Goal: Information Seeking & Learning: Learn about a topic

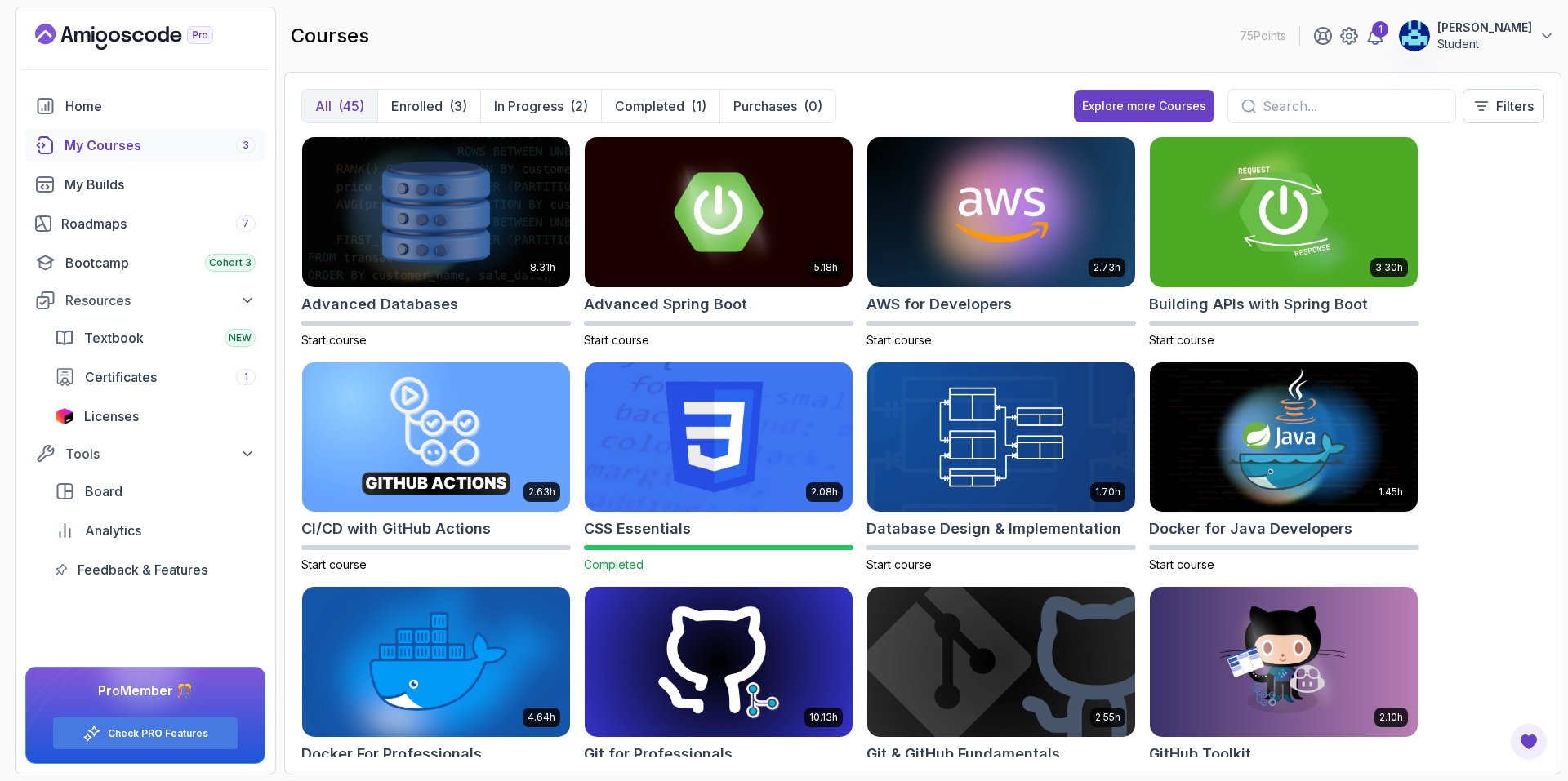
click at [1305, 102] on input "text" at bounding box center [1352, 106] width 180 height 20
click at [1325, 104] on input "text" at bounding box center [1352, 106] width 180 height 20
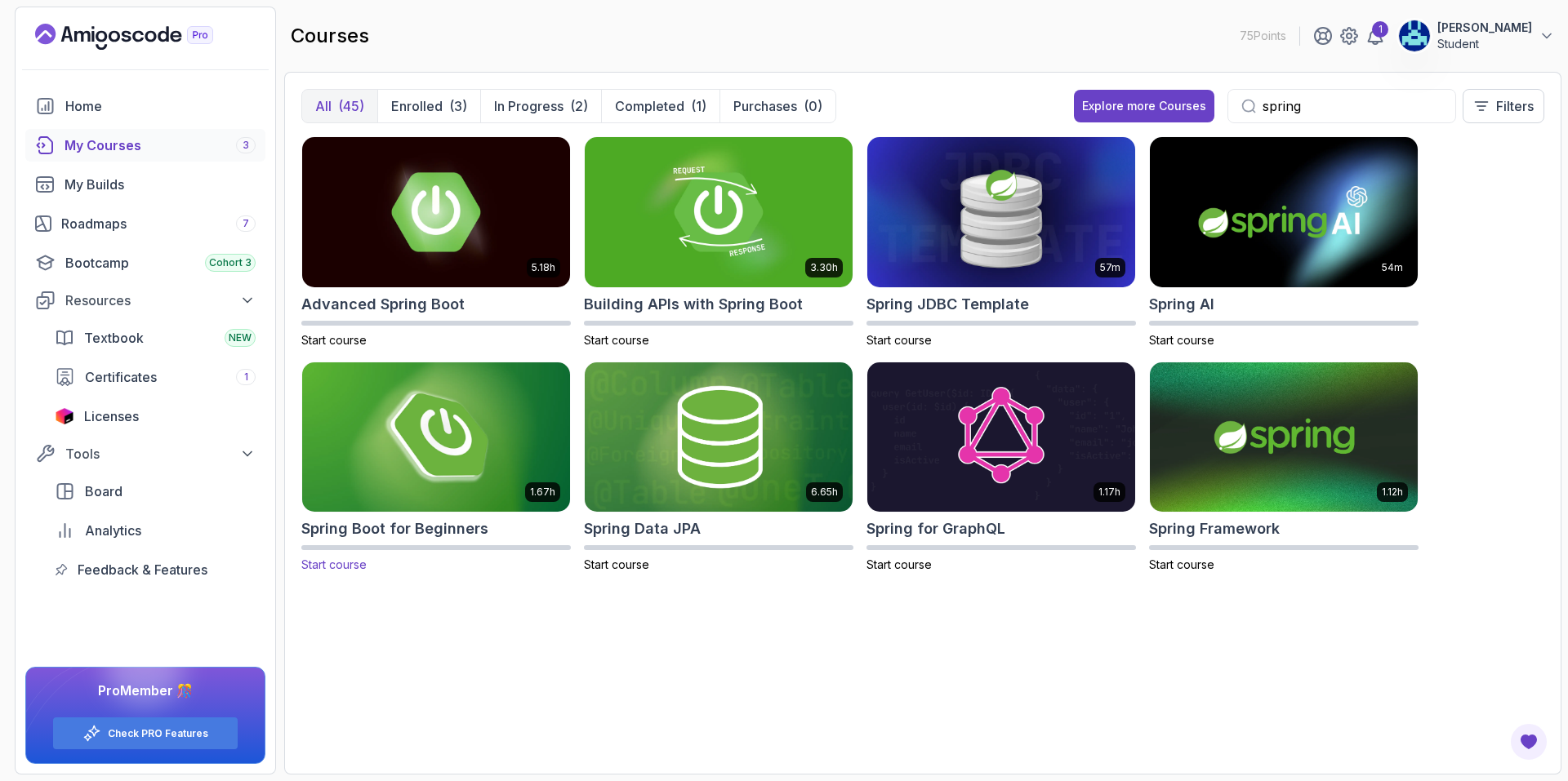
type input "spring"
click at [457, 637] on div "5.18h Advanced Spring Boot Start course 3.30h Building APIs with Spring Boot St…" at bounding box center [923, 446] width 1243 height 621
click at [337, 566] on span "Start course" at bounding box center [334, 564] width 65 height 14
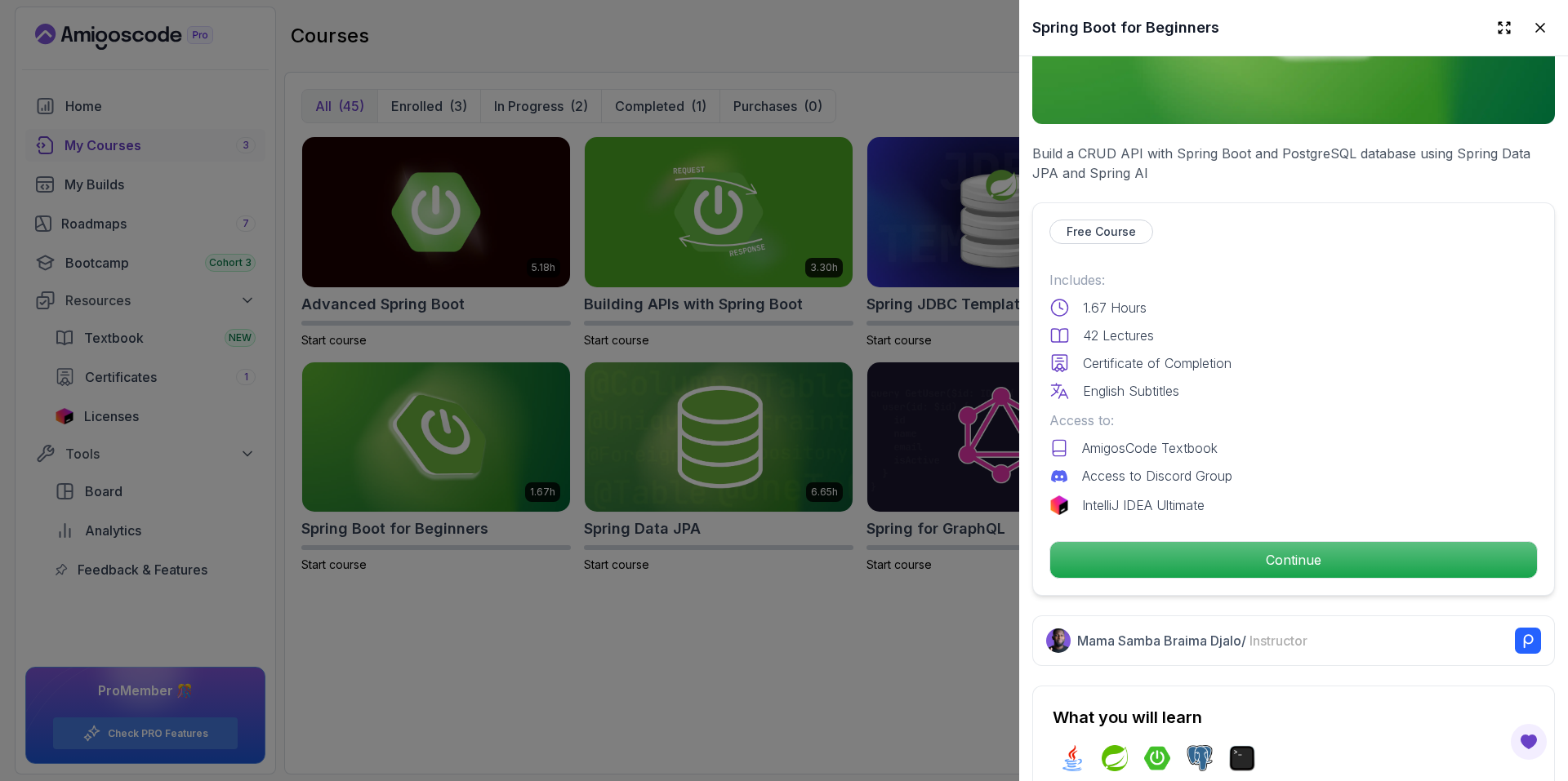
scroll to position [245, 0]
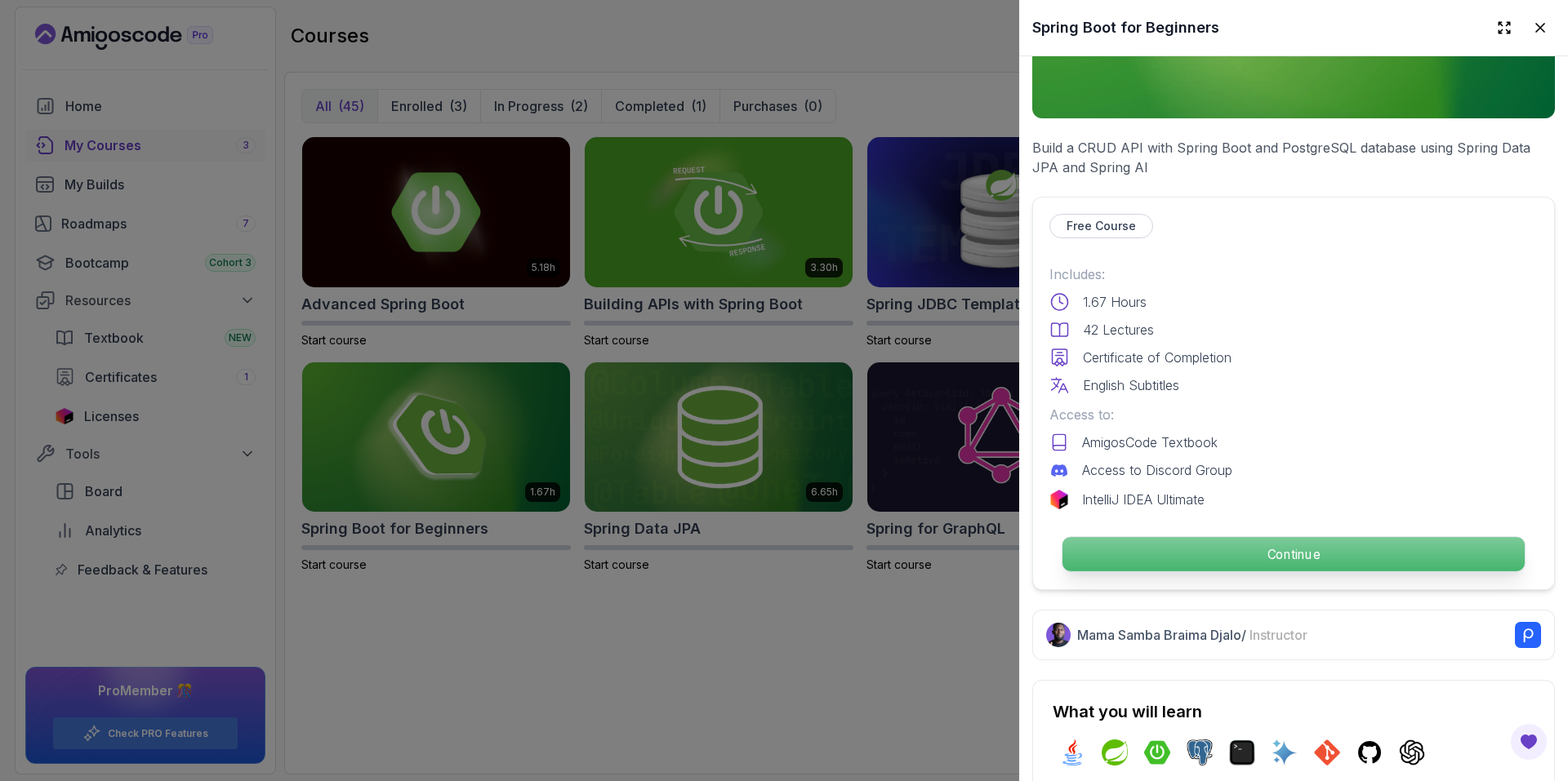
click at [1285, 551] on p "Continue" at bounding box center [1293, 554] width 462 height 34
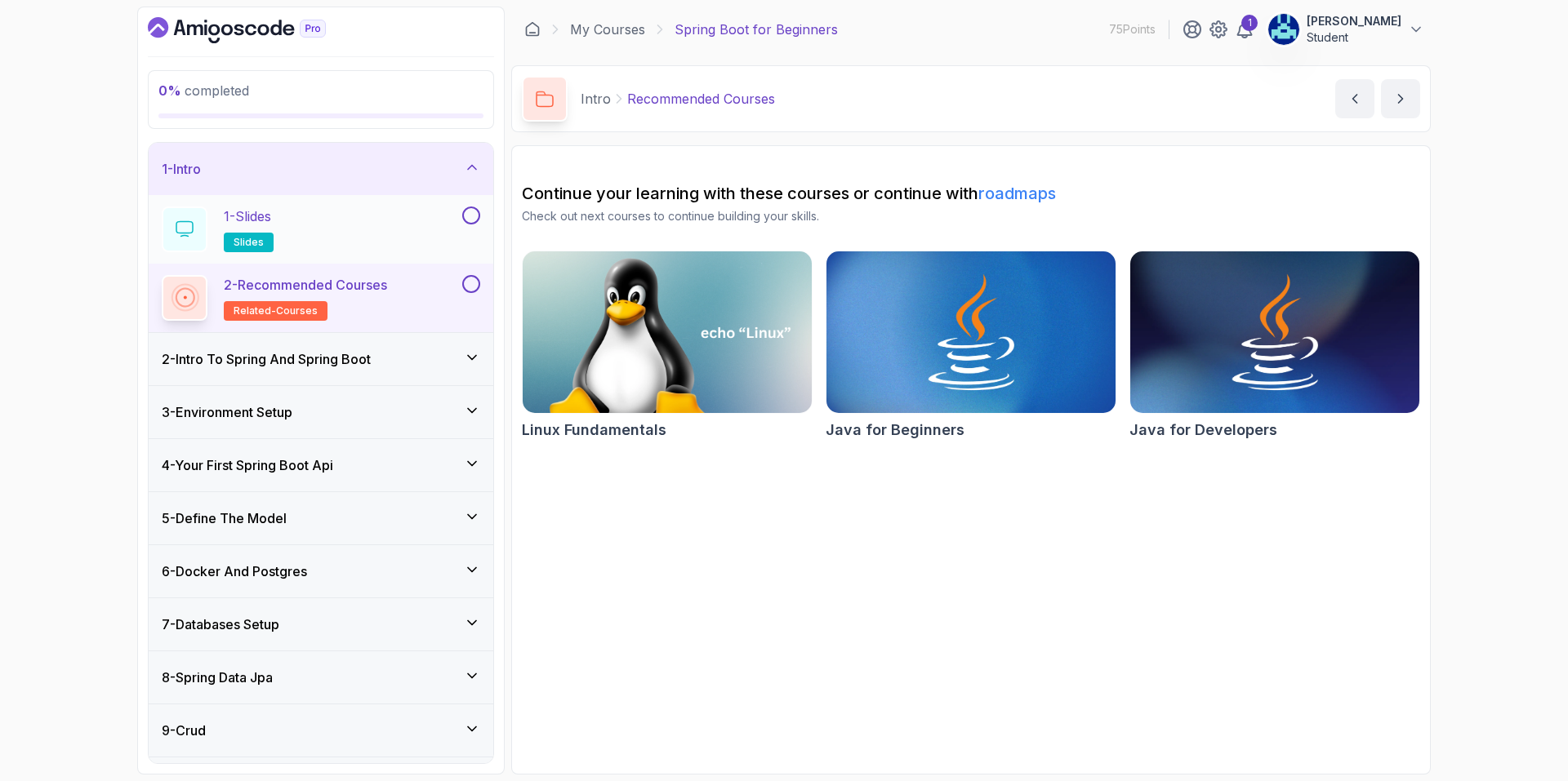
click at [466, 215] on button at bounding box center [471, 215] width 18 height 18
click at [471, 288] on button at bounding box center [471, 284] width 18 height 18
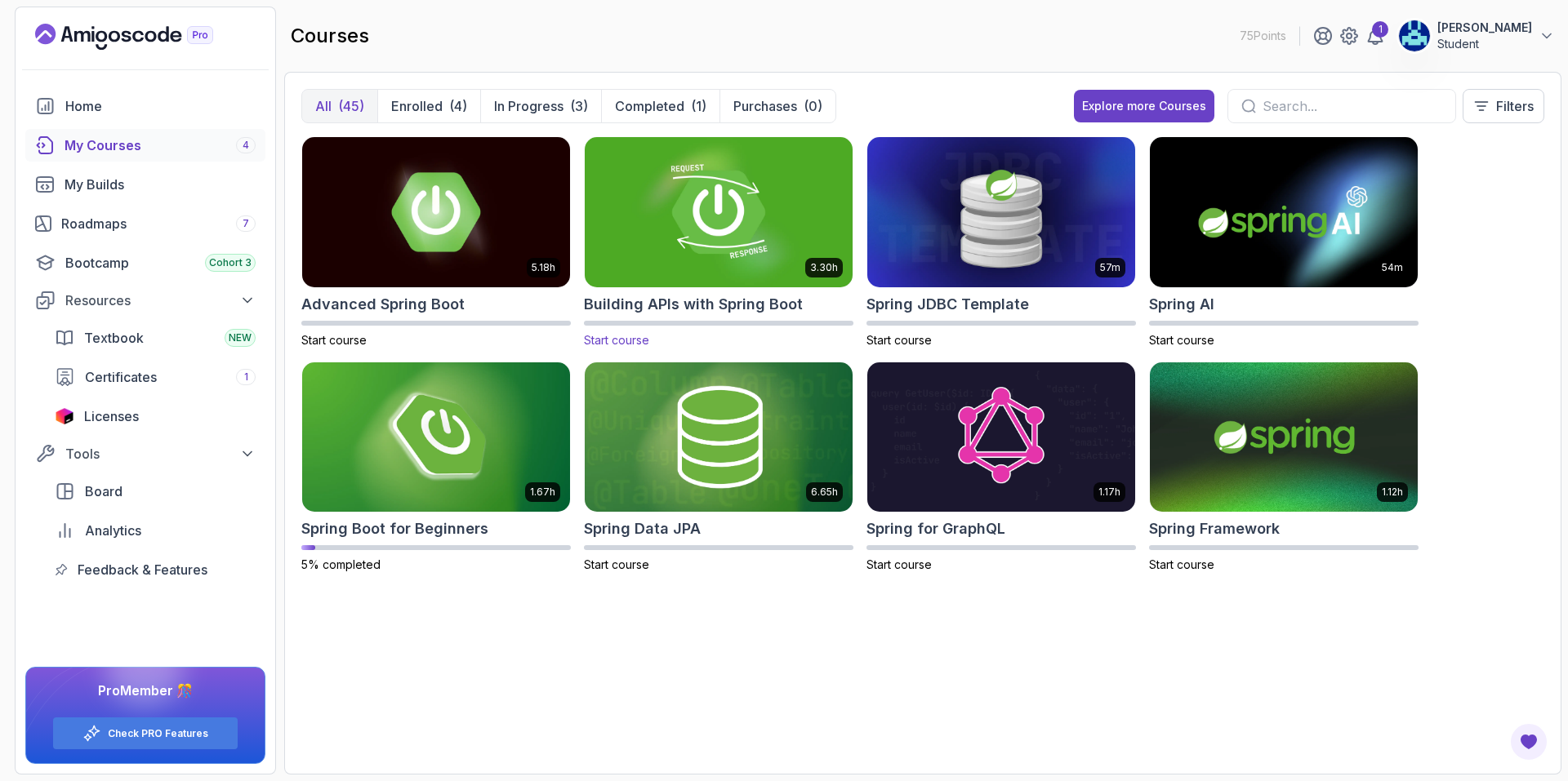
click at [738, 232] on img at bounding box center [719, 212] width 281 height 157
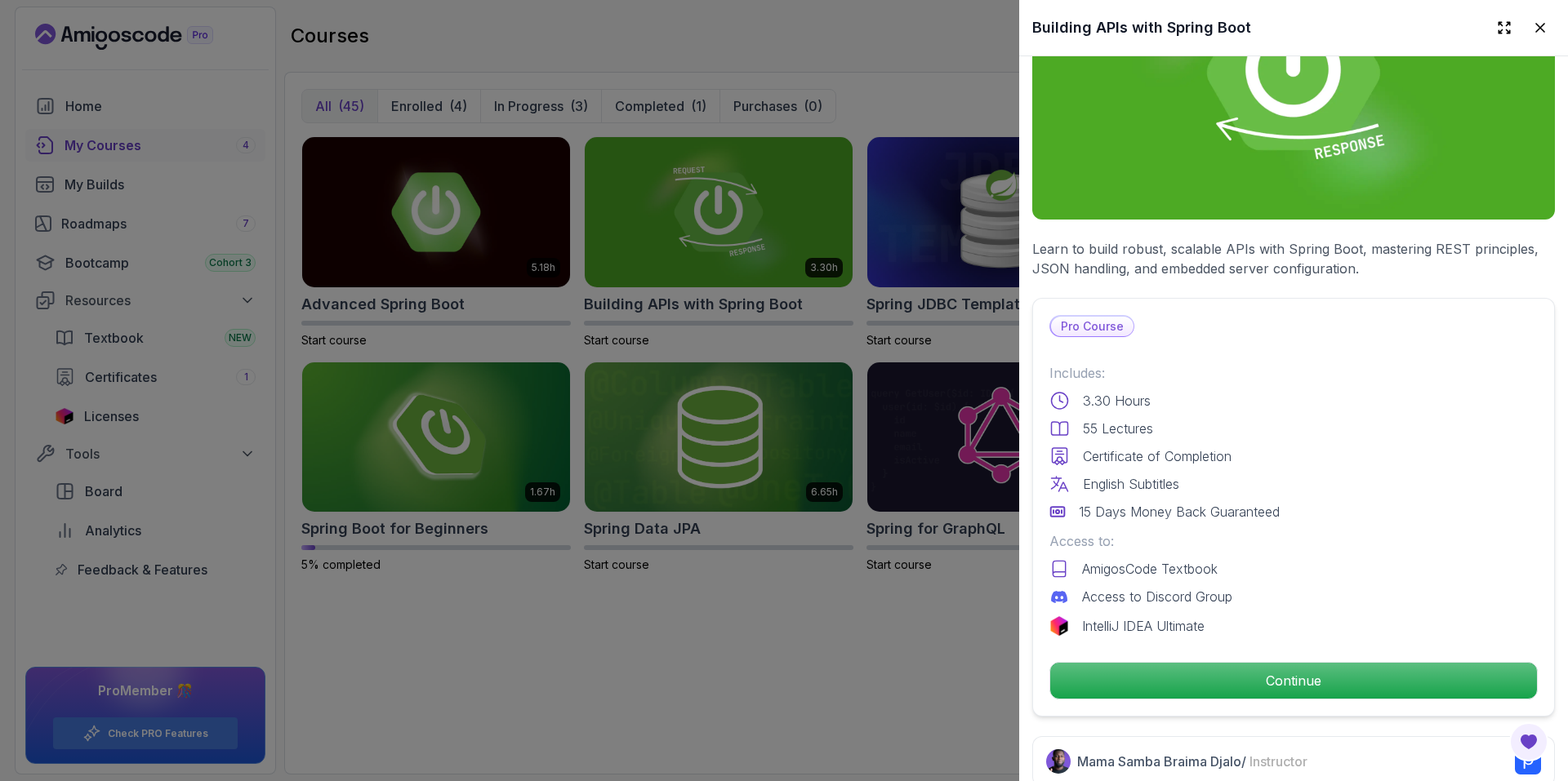
scroll to position [163, 0]
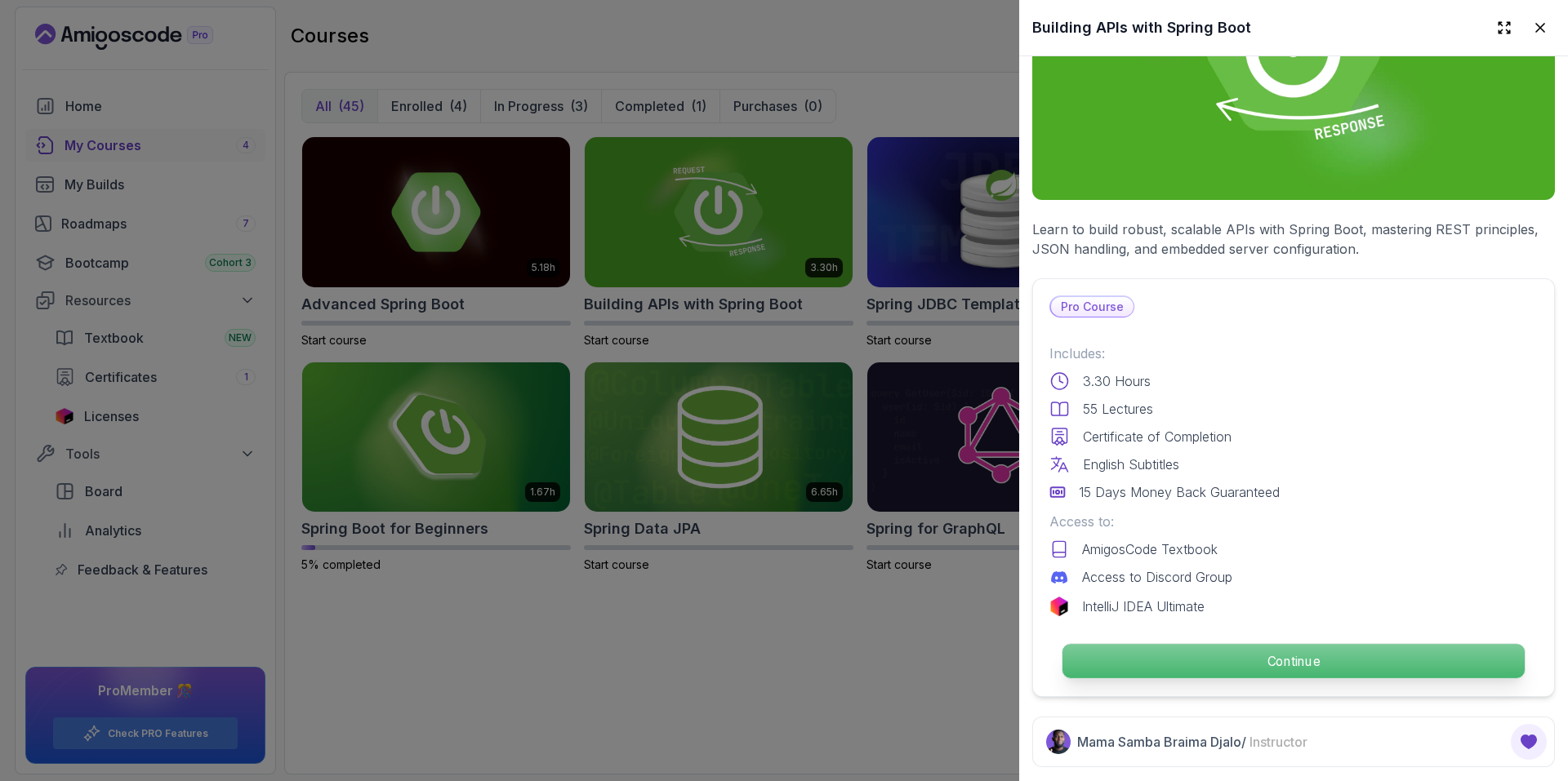
click at [1227, 644] on p "Continue" at bounding box center [1293, 661] width 462 height 34
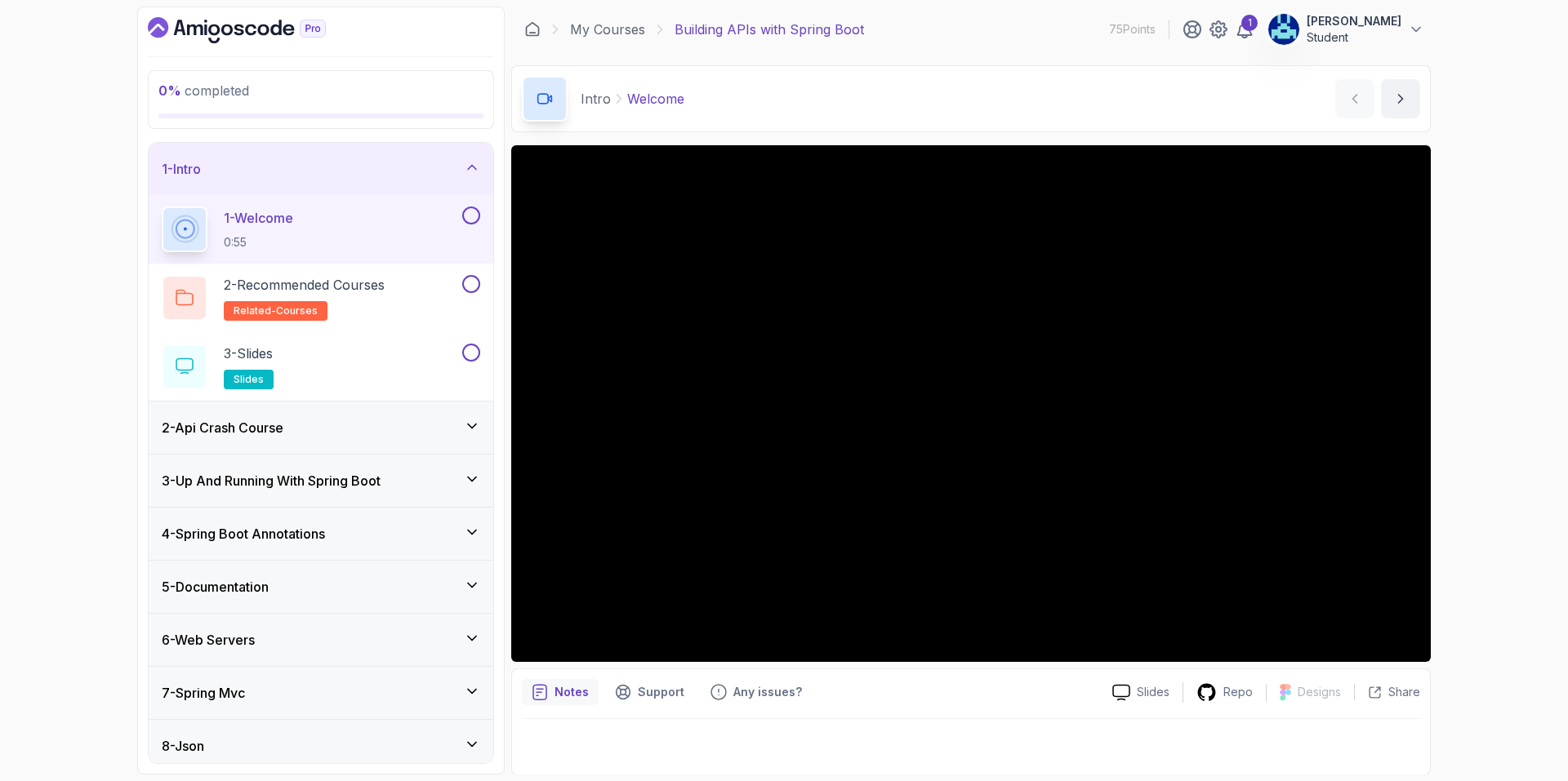
click at [474, 215] on button at bounding box center [471, 215] width 18 height 18
click at [473, 281] on button at bounding box center [471, 284] width 18 height 18
click at [471, 353] on button at bounding box center [471, 352] width 18 height 18
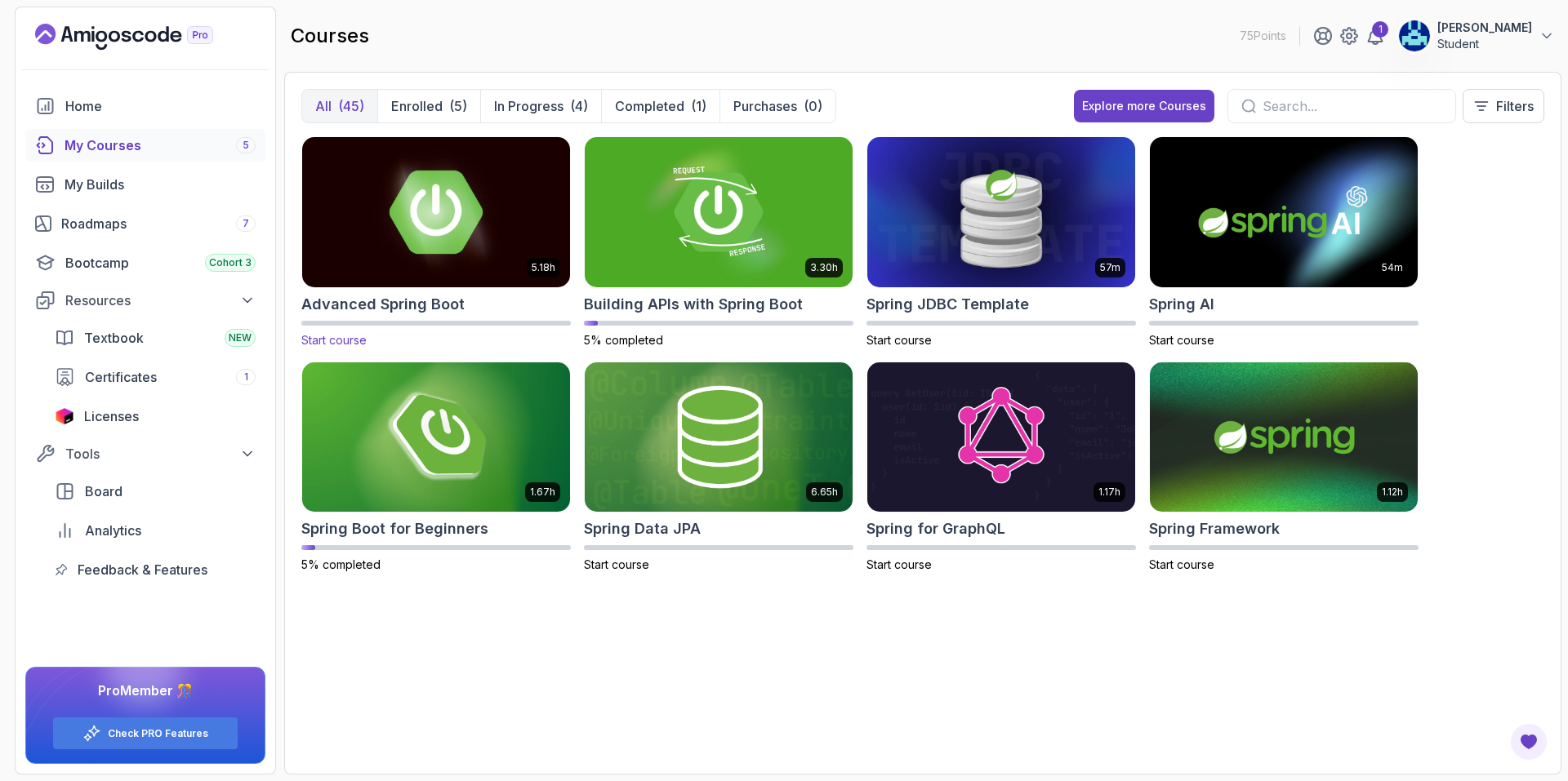
click at [477, 270] on img at bounding box center [435, 212] width 281 height 157
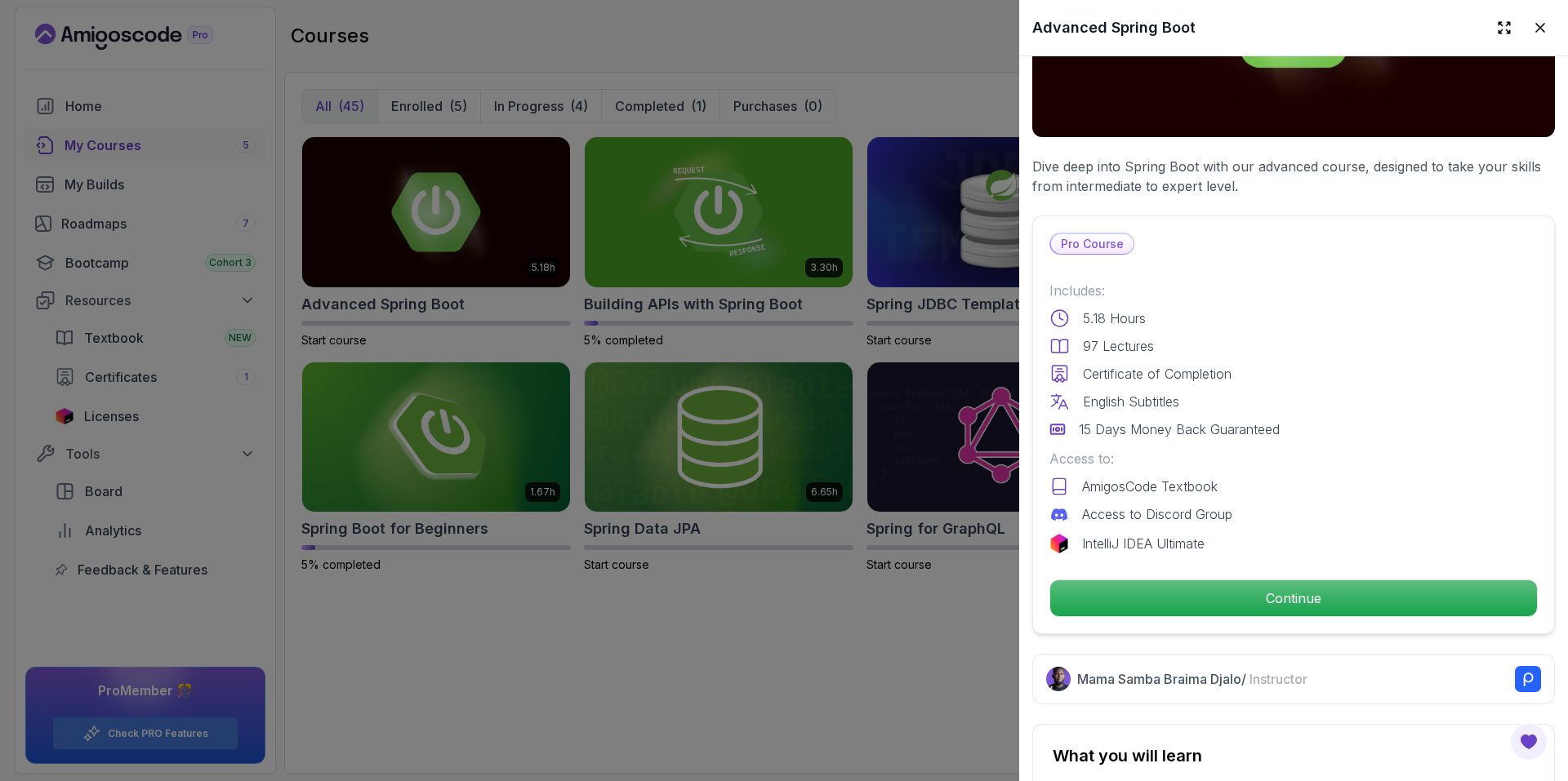
scroll to position [408, 0]
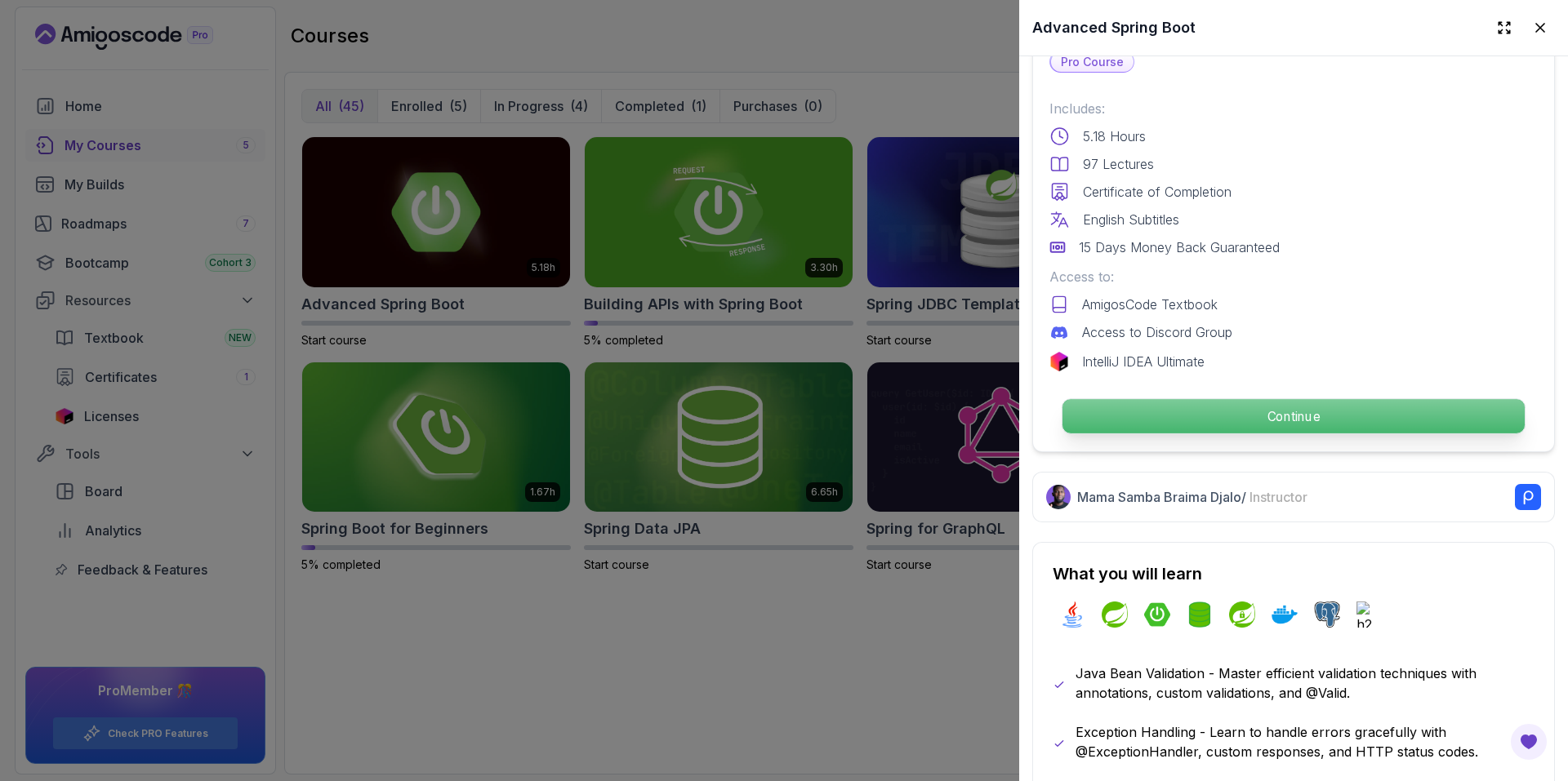
click at [1137, 417] on p "Continue" at bounding box center [1293, 416] width 462 height 34
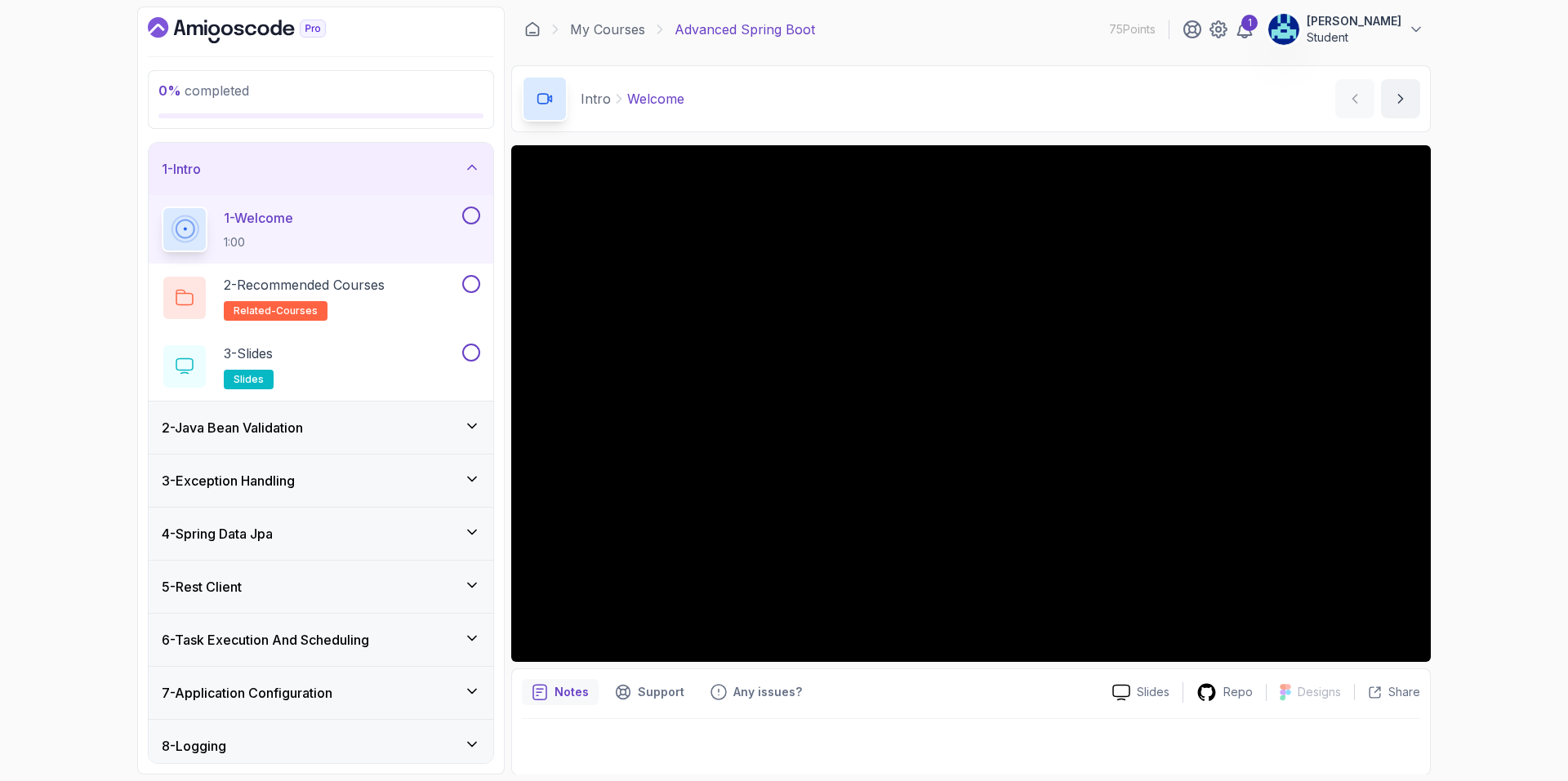
click at [467, 215] on button at bounding box center [471, 215] width 18 height 18
click at [425, 280] on div "2 - Recommended Courses related-courses" at bounding box center [310, 298] width 297 height 46
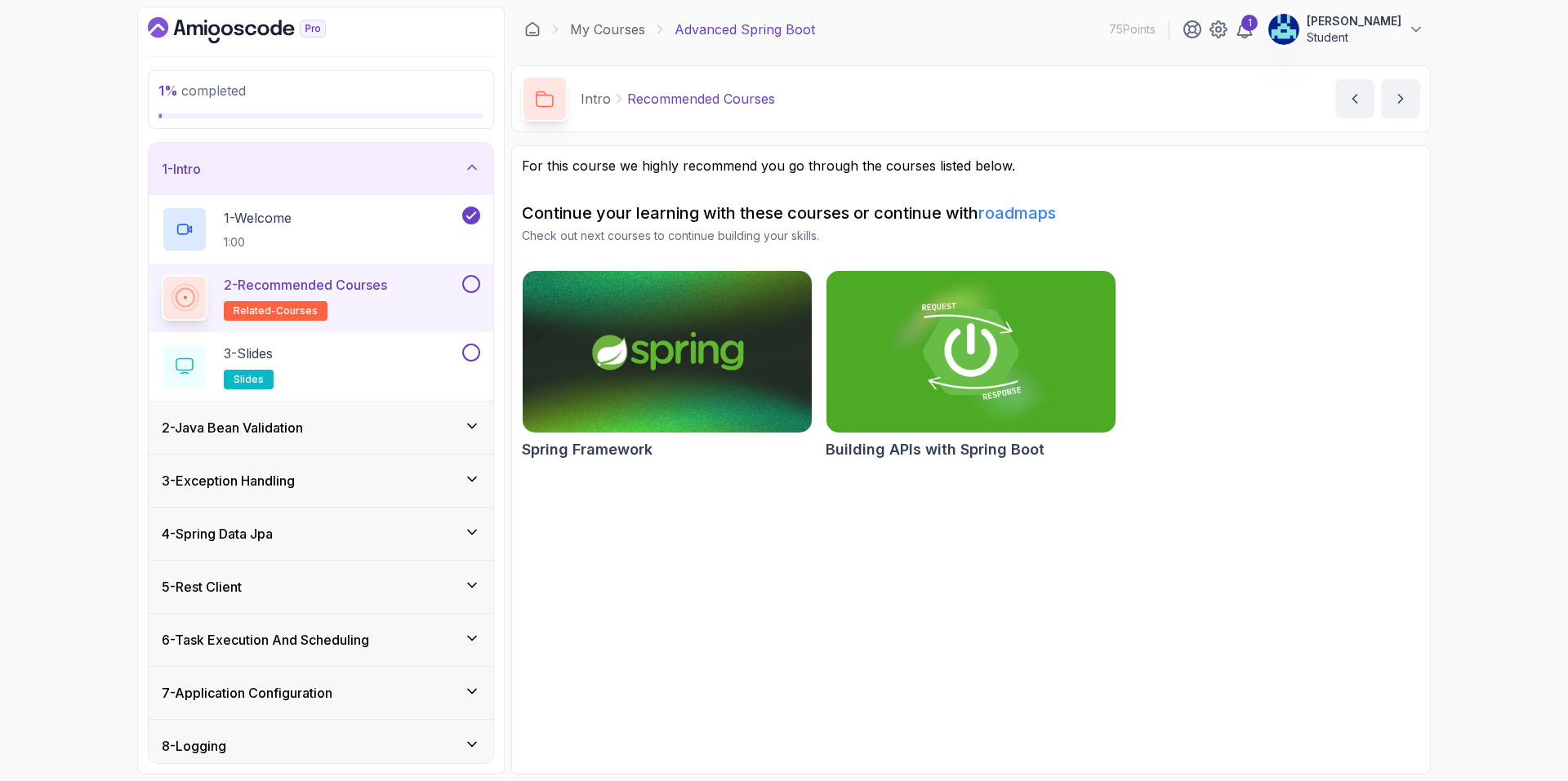
click at [471, 283] on button at bounding box center [471, 284] width 18 height 18
click at [609, 358] on img at bounding box center [667, 351] width 304 height 169
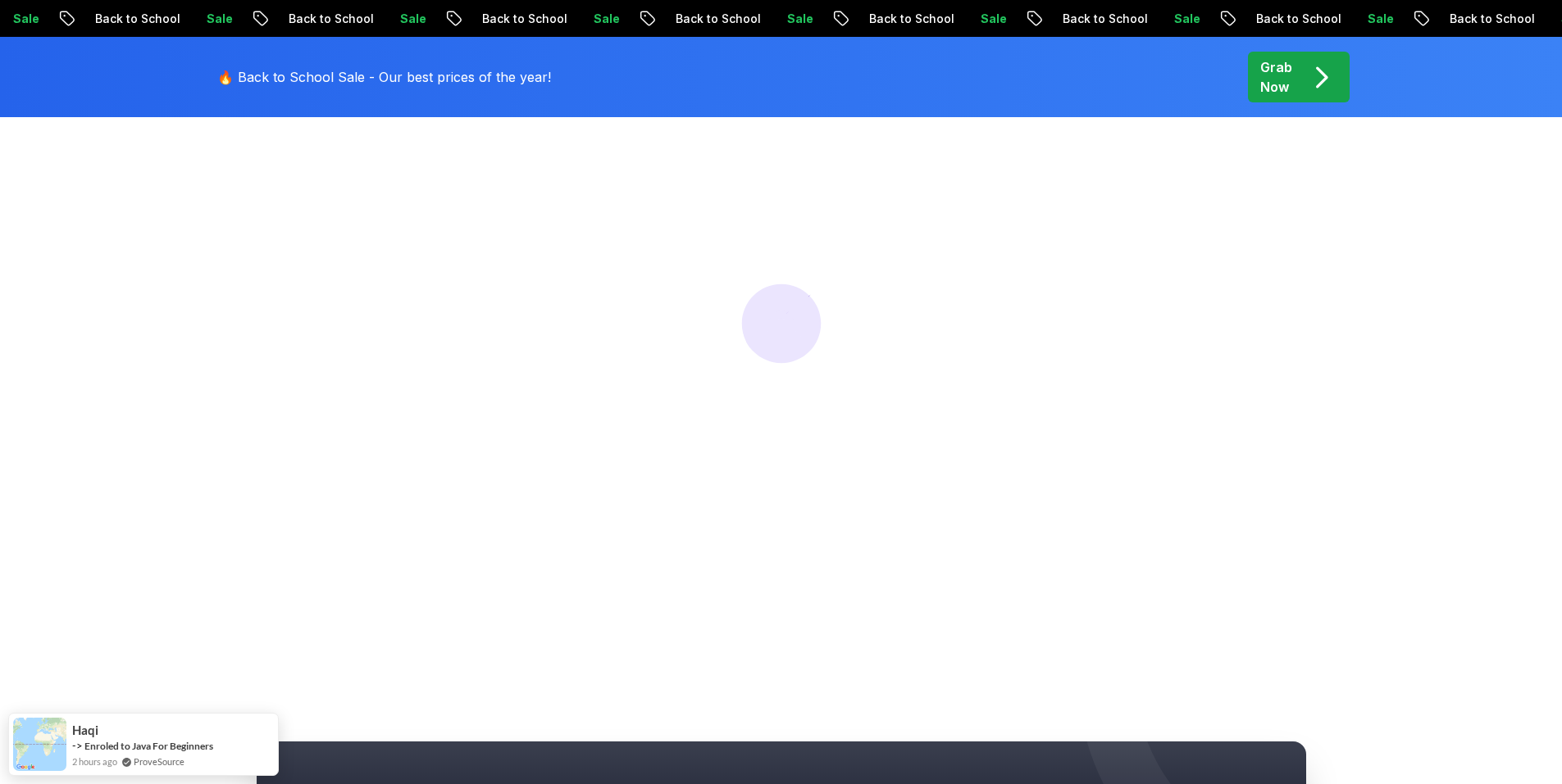
scroll to position [246, 0]
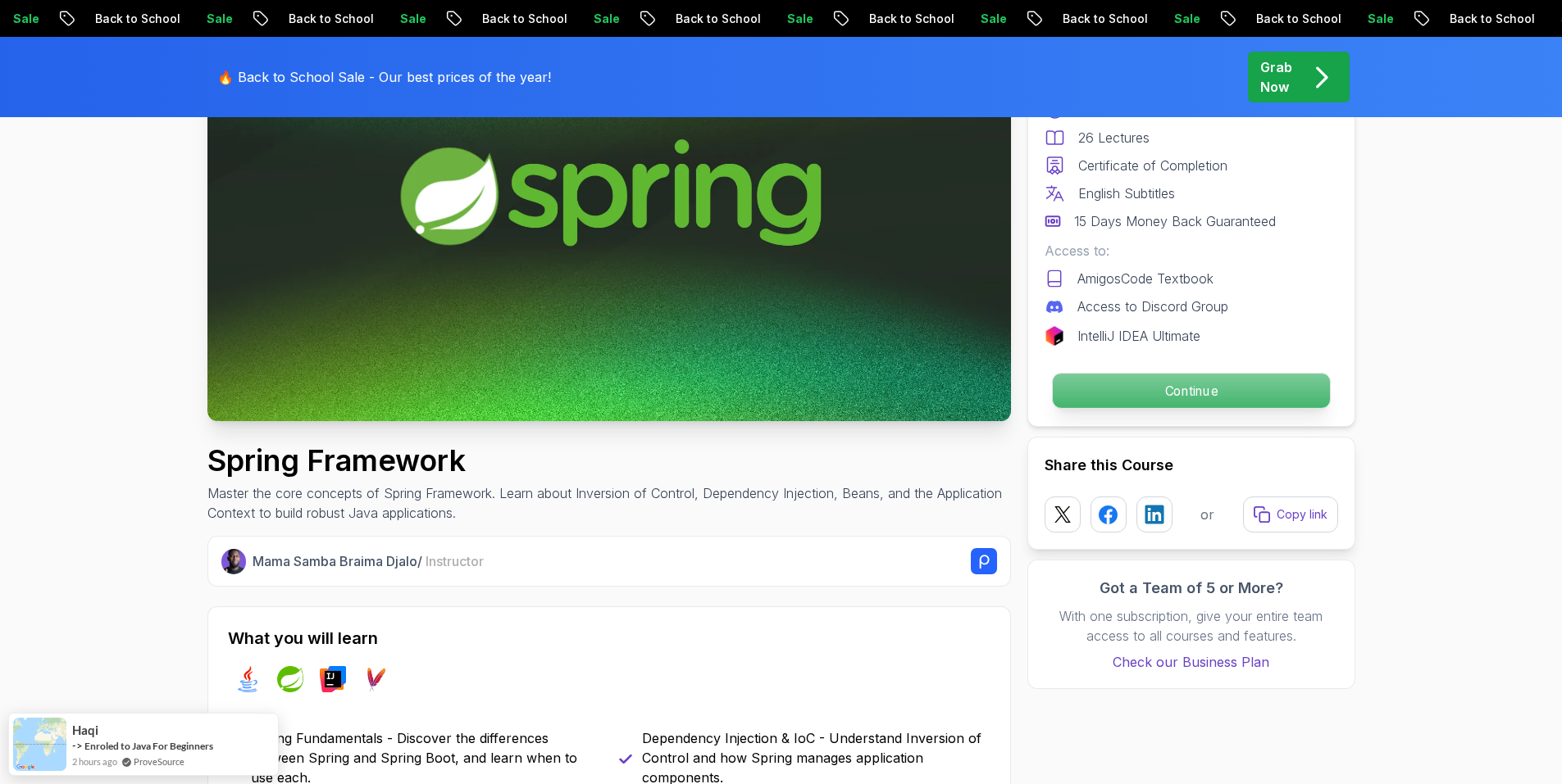
click at [1105, 401] on p "Continue" at bounding box center [1190, 391] width 277 height 35
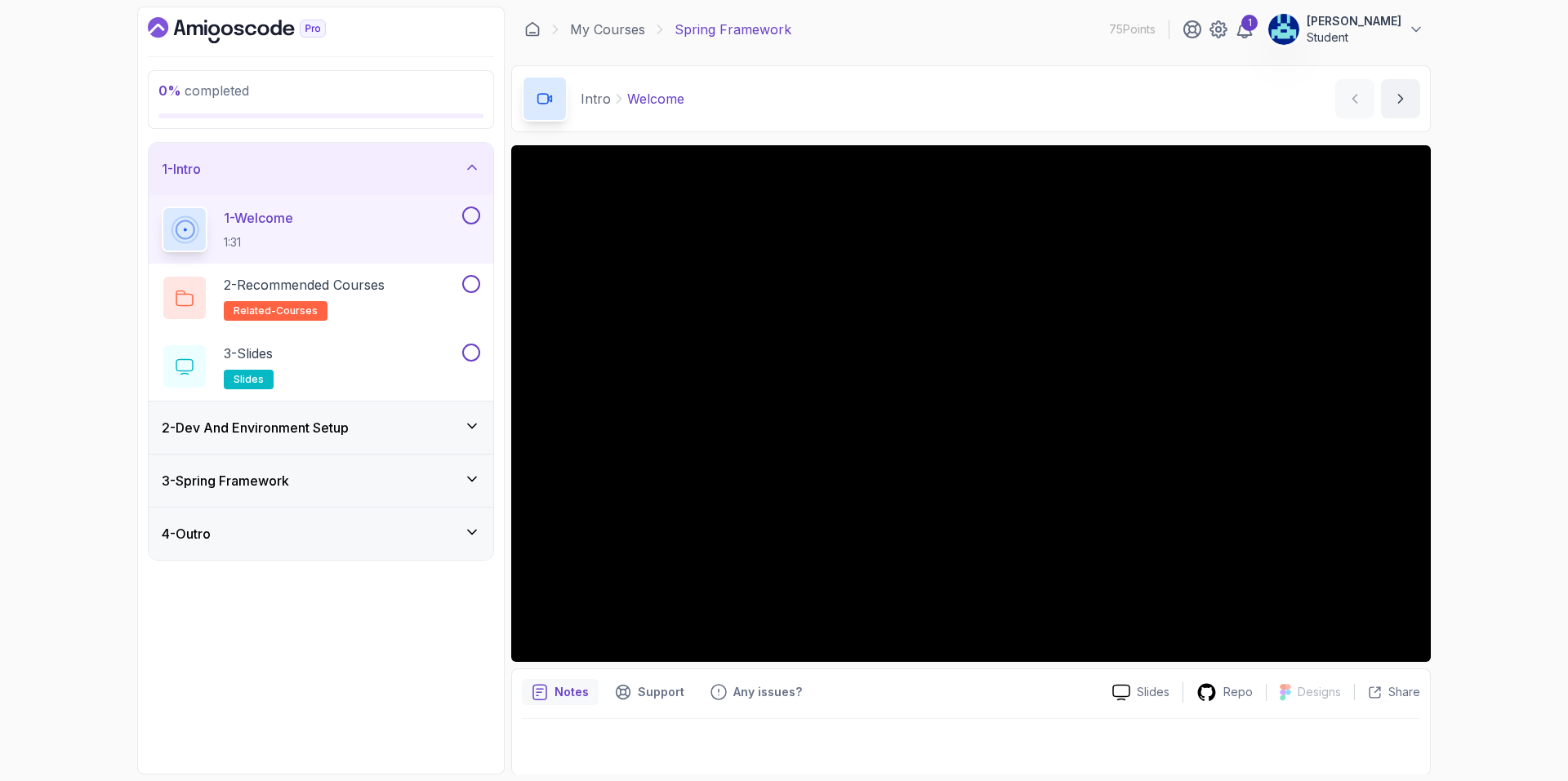
click at [468, 215] on button at bounding box center [471, 215] width 18 height 18
click at [395, 293] on div "2 - Recommended Courses related-courses" at bounding box center [310, 298] width 297 height 46
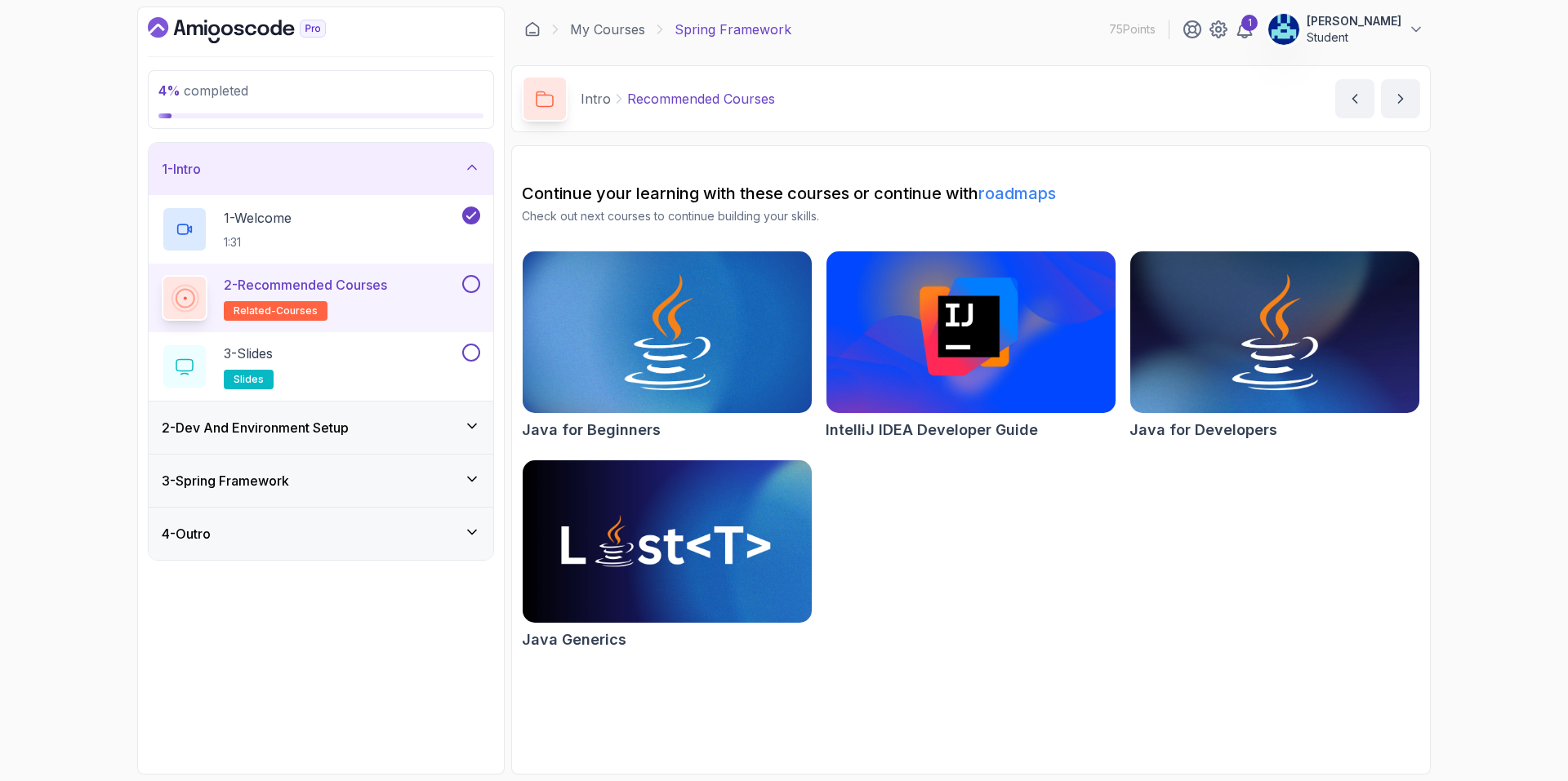
click at [469, 285] on button at bounding box center [471, 284] width 18 height 18
click at [467, 354] on button at bounding box center [471, 352] width 18 height 18
click at [386, 412] on div "2 - Dev And Environment Setup" at bounding box center [321, 427] width 344 height 52
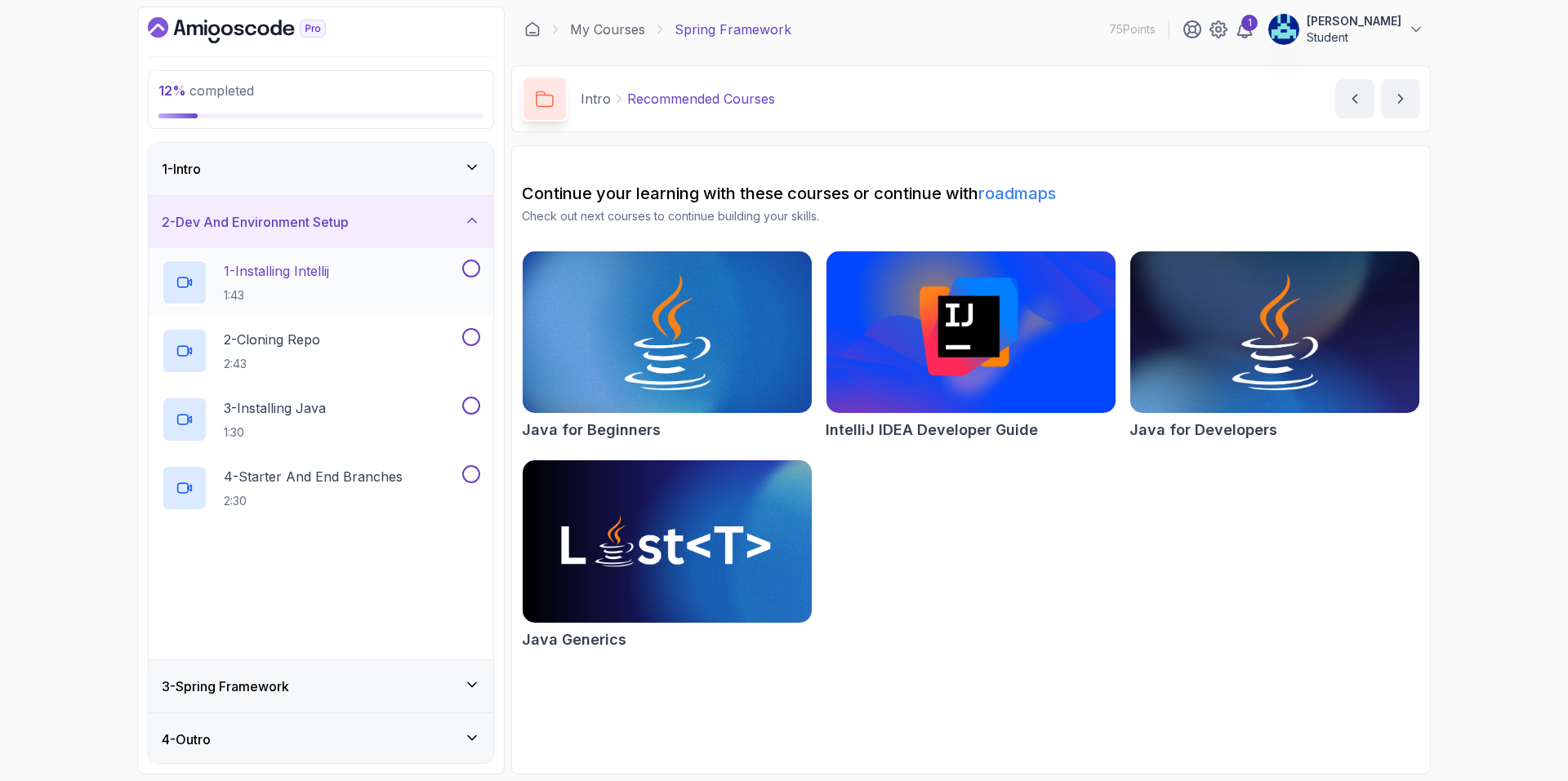
click at [329, 299] on p "1:43" at bounding box center [276, 295] width 105 height 16
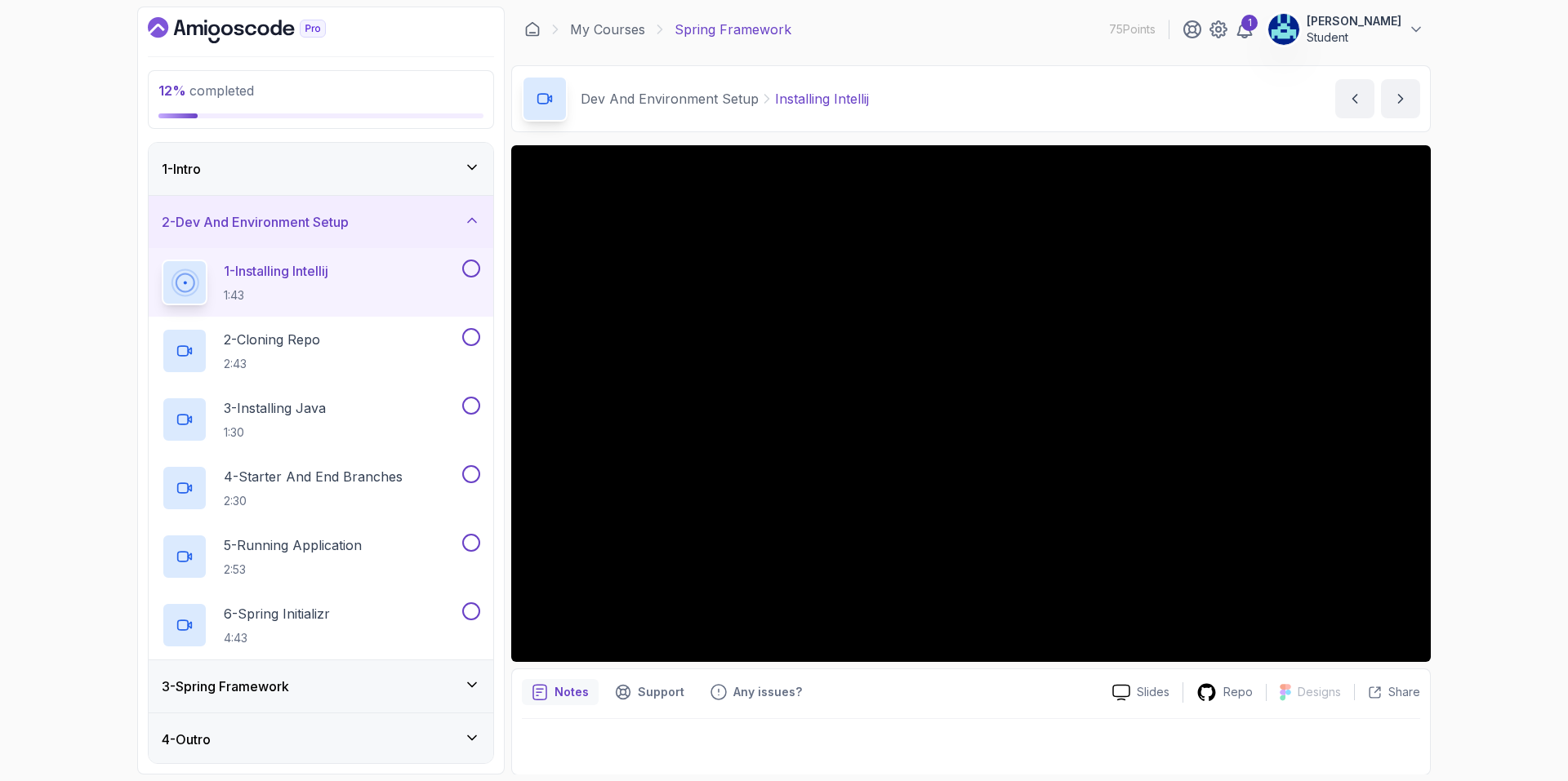
click at [471, 267] on button at bounding box center [471, 268] width 18 height 18
click at [398, 352] on div "2 - Cloning Repo 2:43" at bounding box center [310, 350] width 297 height 46
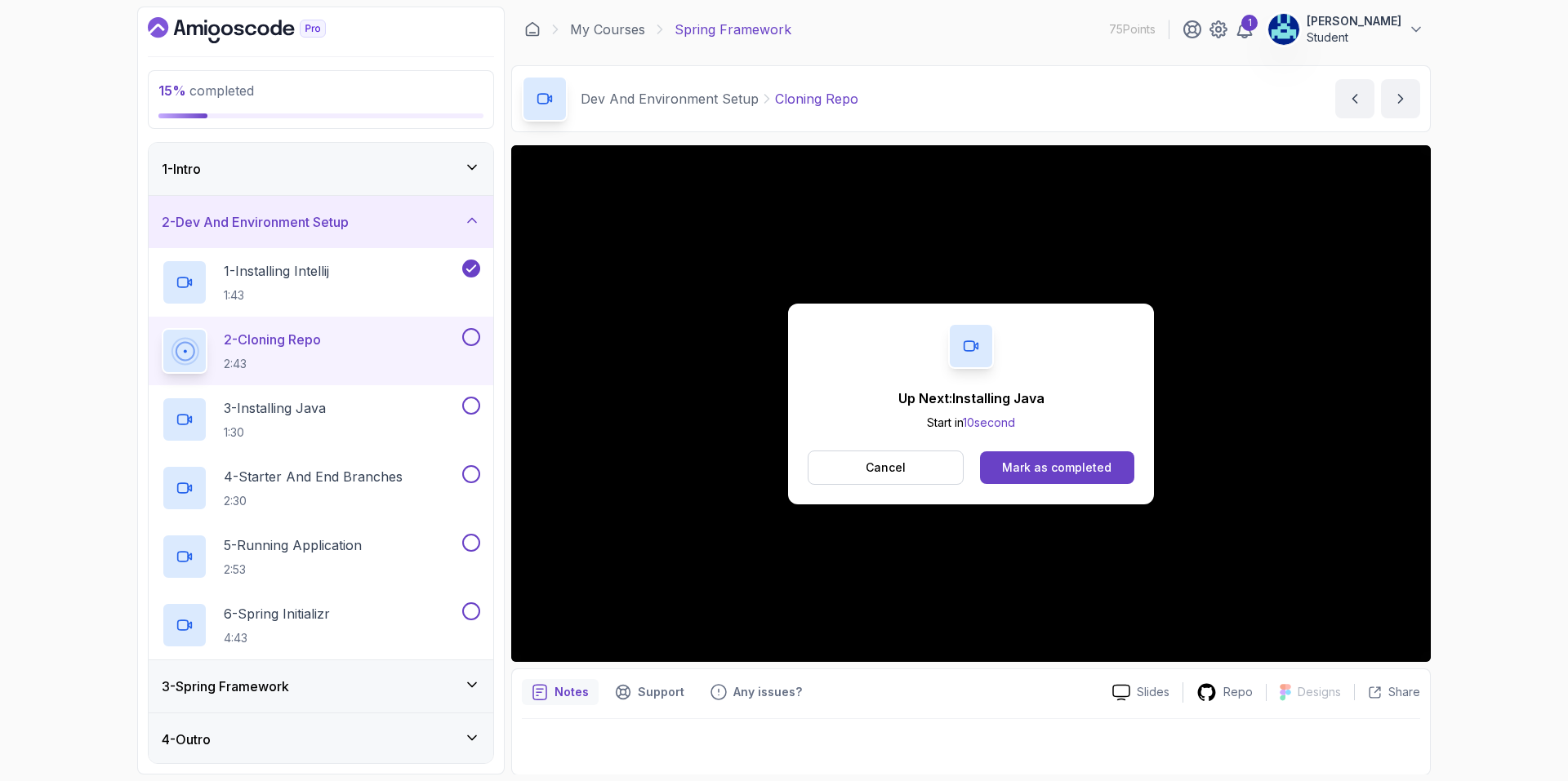
click at [1157, 636] on div "Up Next: Installing Java Start in 10 second Cancel Mark as completed" at bounding box center [971, 403] width 919 height 517
click at [929, 477] on button "Cancel" at bounding box center [885, 468] width 156 height 34
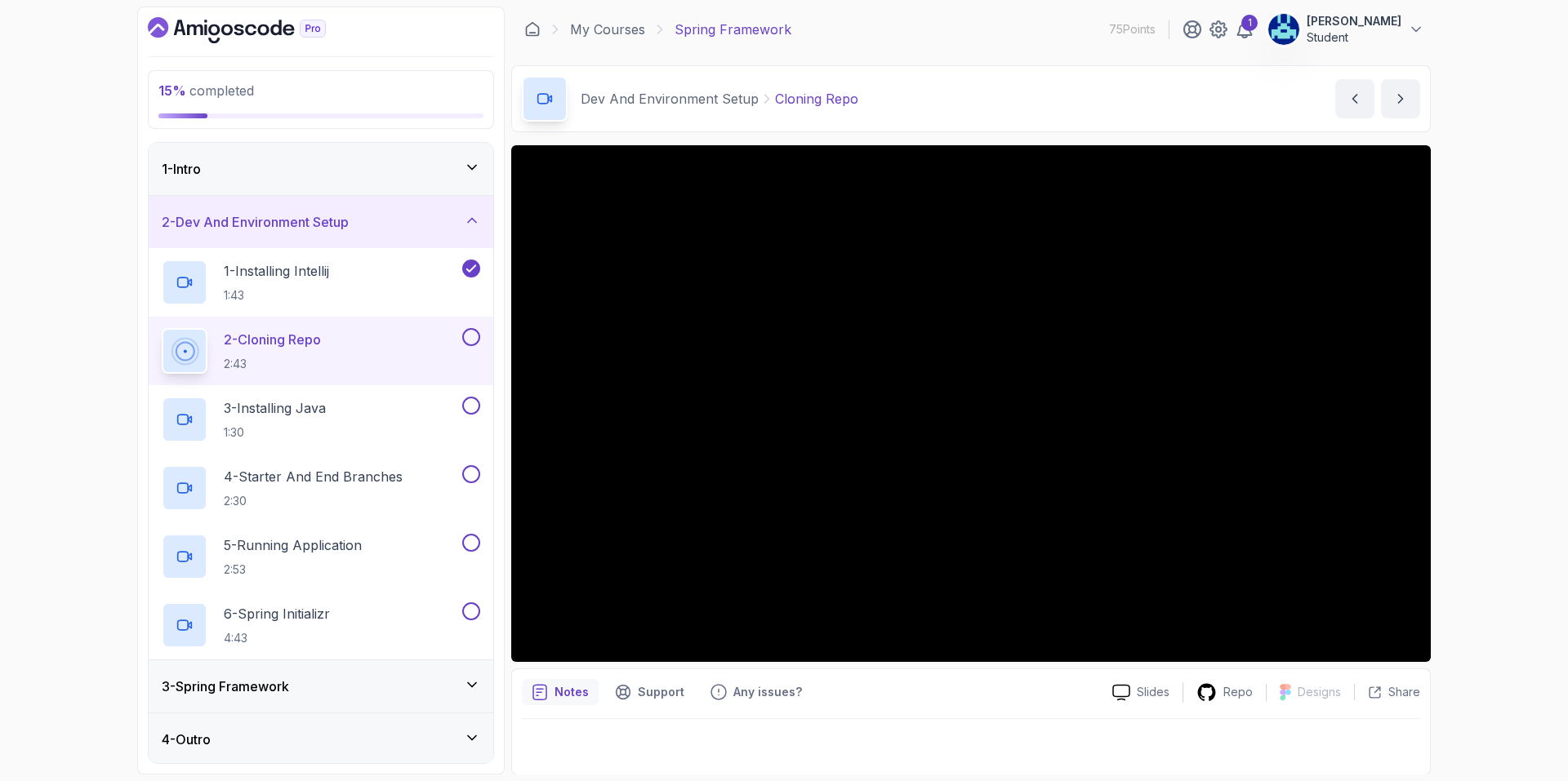
click at [468, 332] on button at bounding box center [471, 336] width 18 height 18
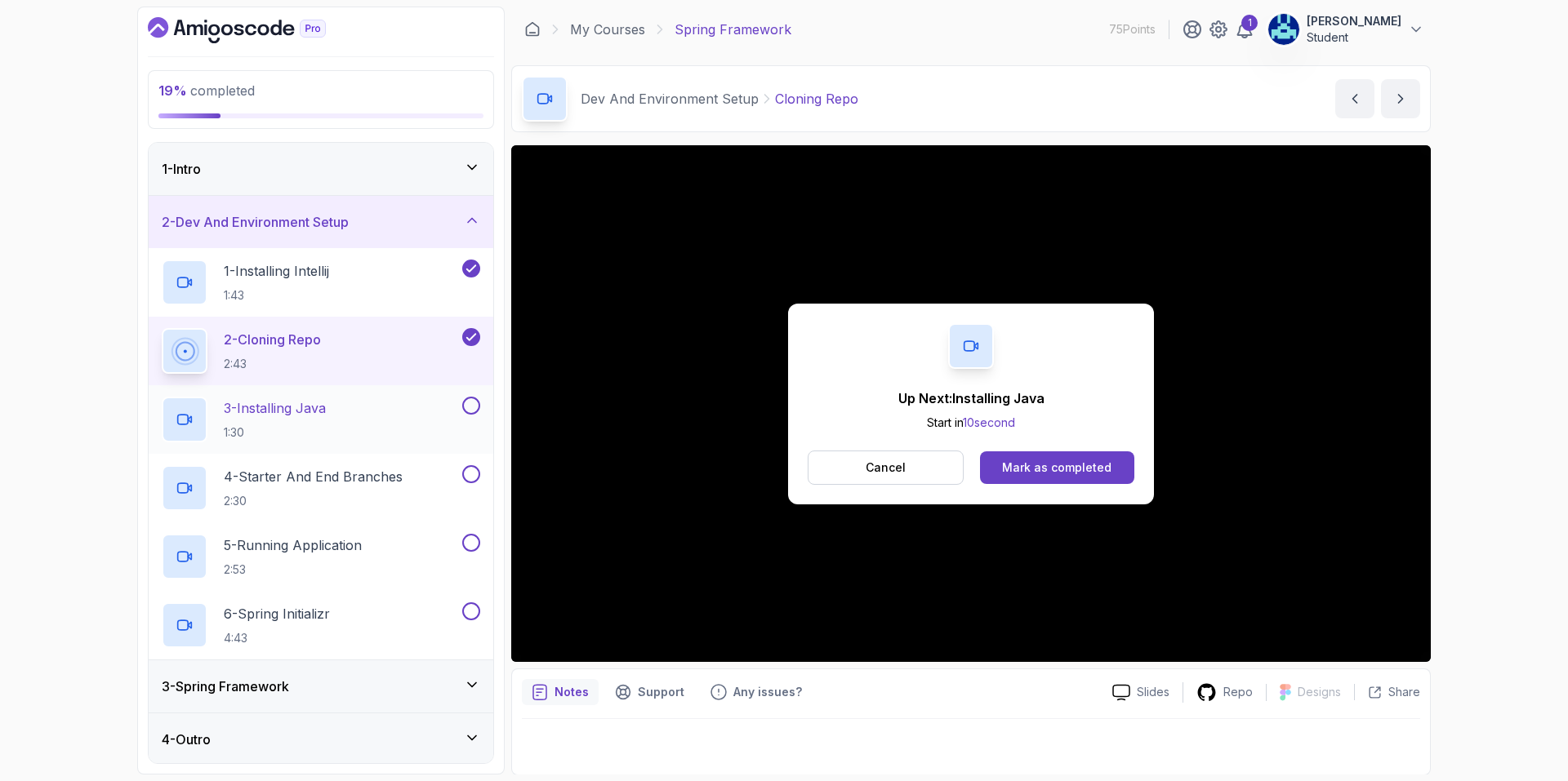
click at [476, 408] on button at bounding box center [471, 405] width 18 height 18
click at [246, 29] on icon "Dashboard" at bounding box center [250, 29] width 11 height 11
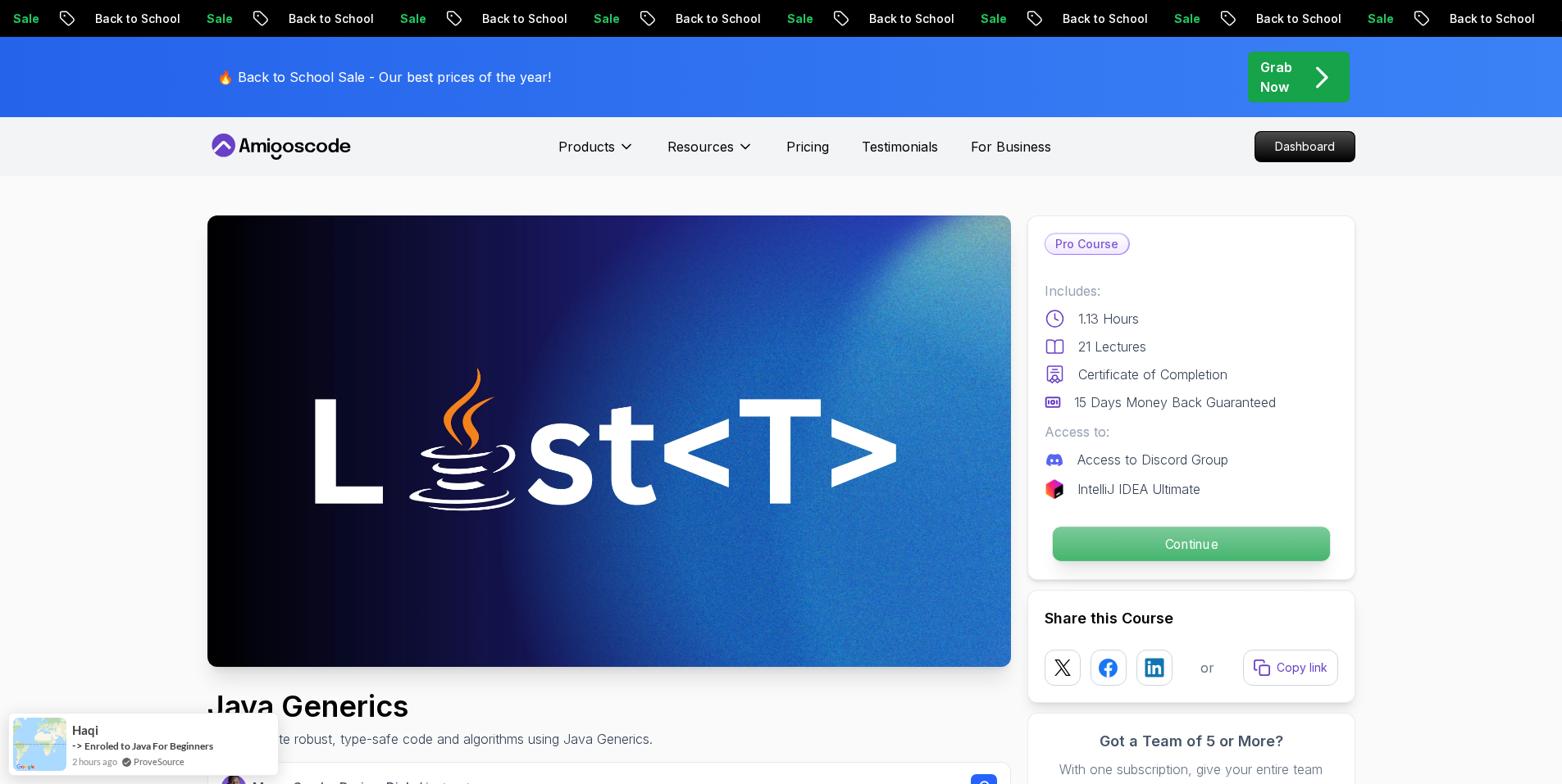
click at [1096, 553] on p "Continue" at bounding box center [1190, 544] width 277 height 35
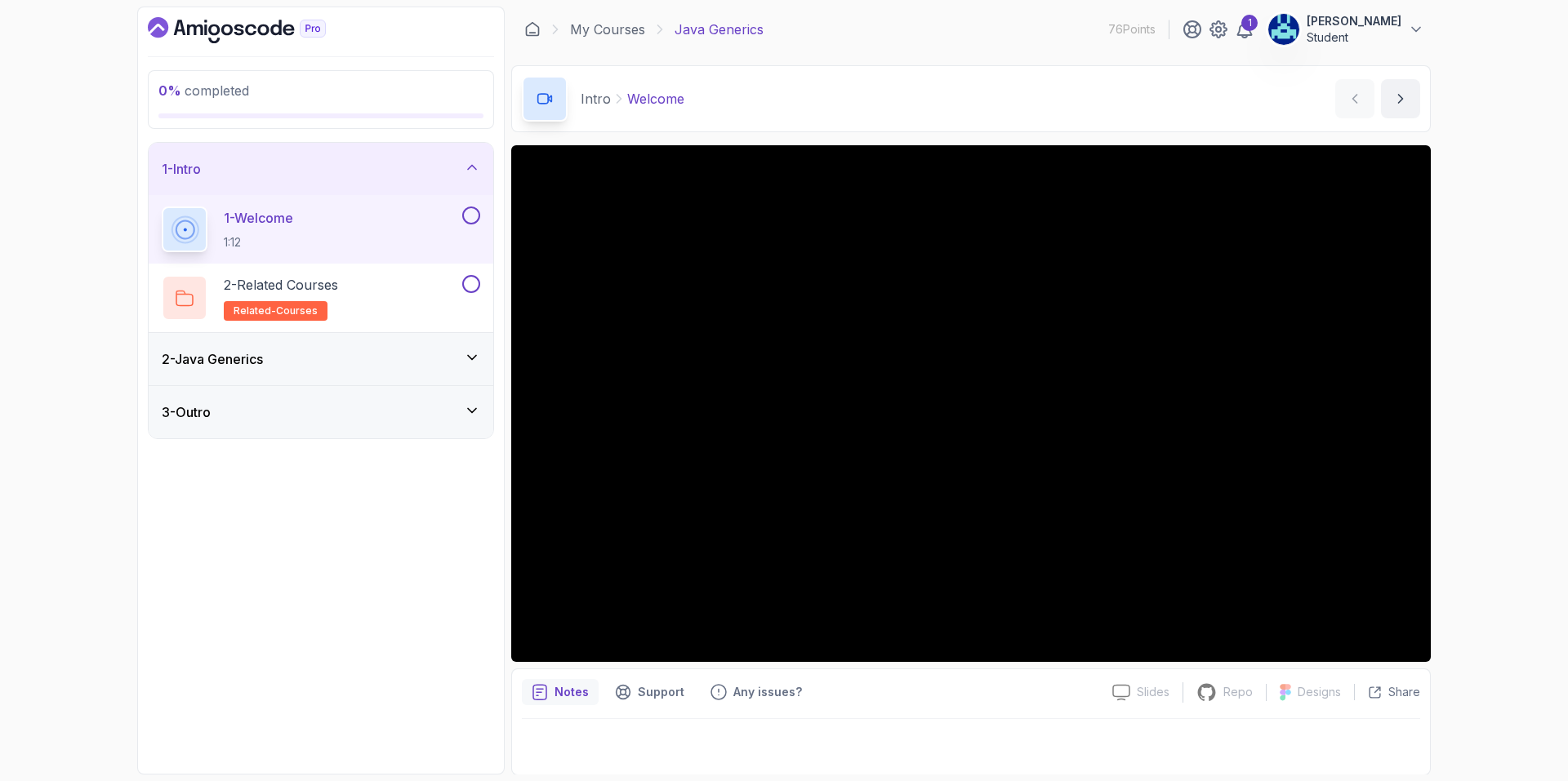
click at [472, 212] on button at bounding box center [471, 215] width 18 height 18
click at [460, 334] on div "2 - Java Generics" at bounding box center [321, 359] width 344 height 52
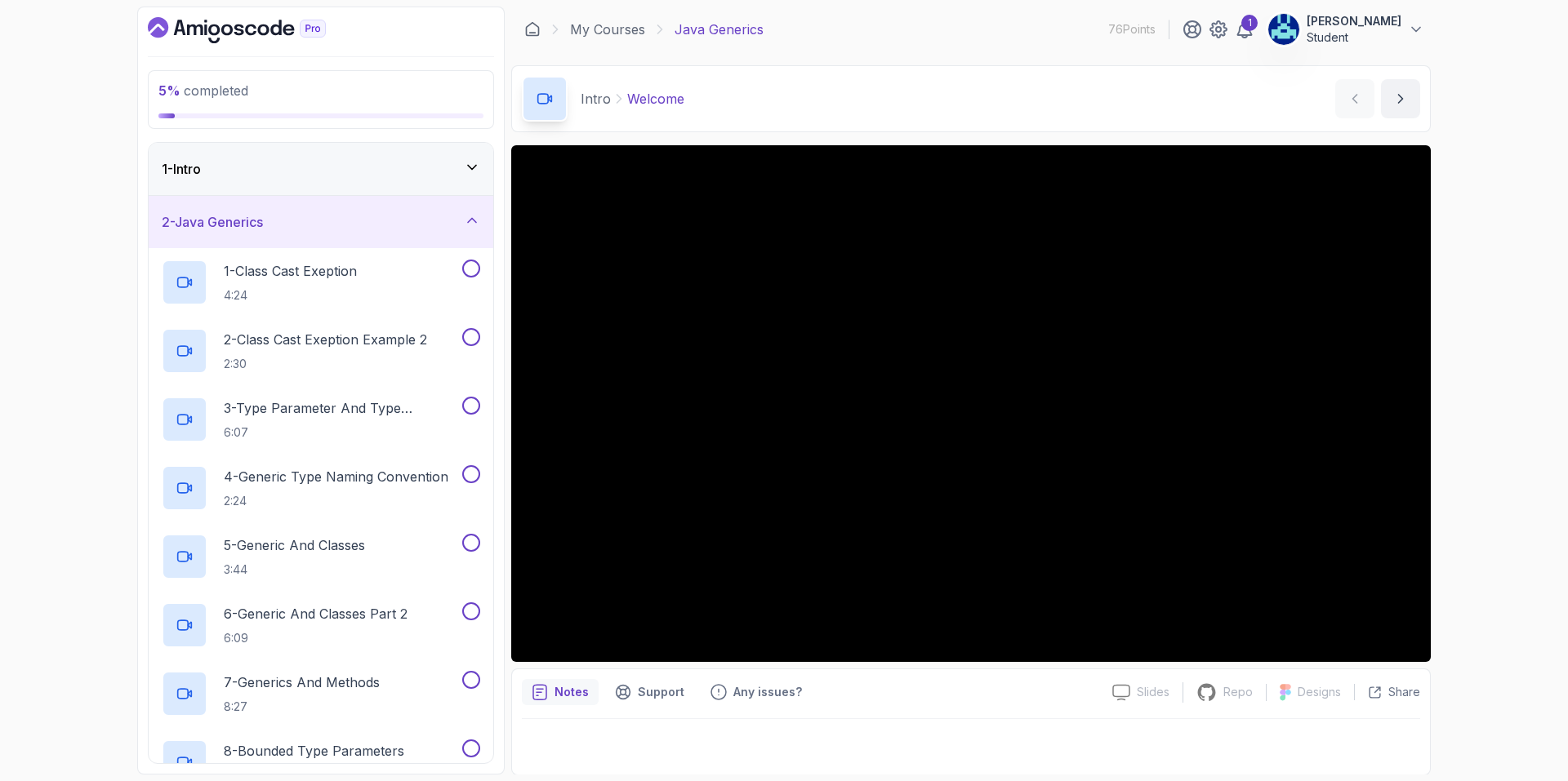
click at [446, 188] on div "1 - Intro" at bounding box center [321, 169] width 344 height 52
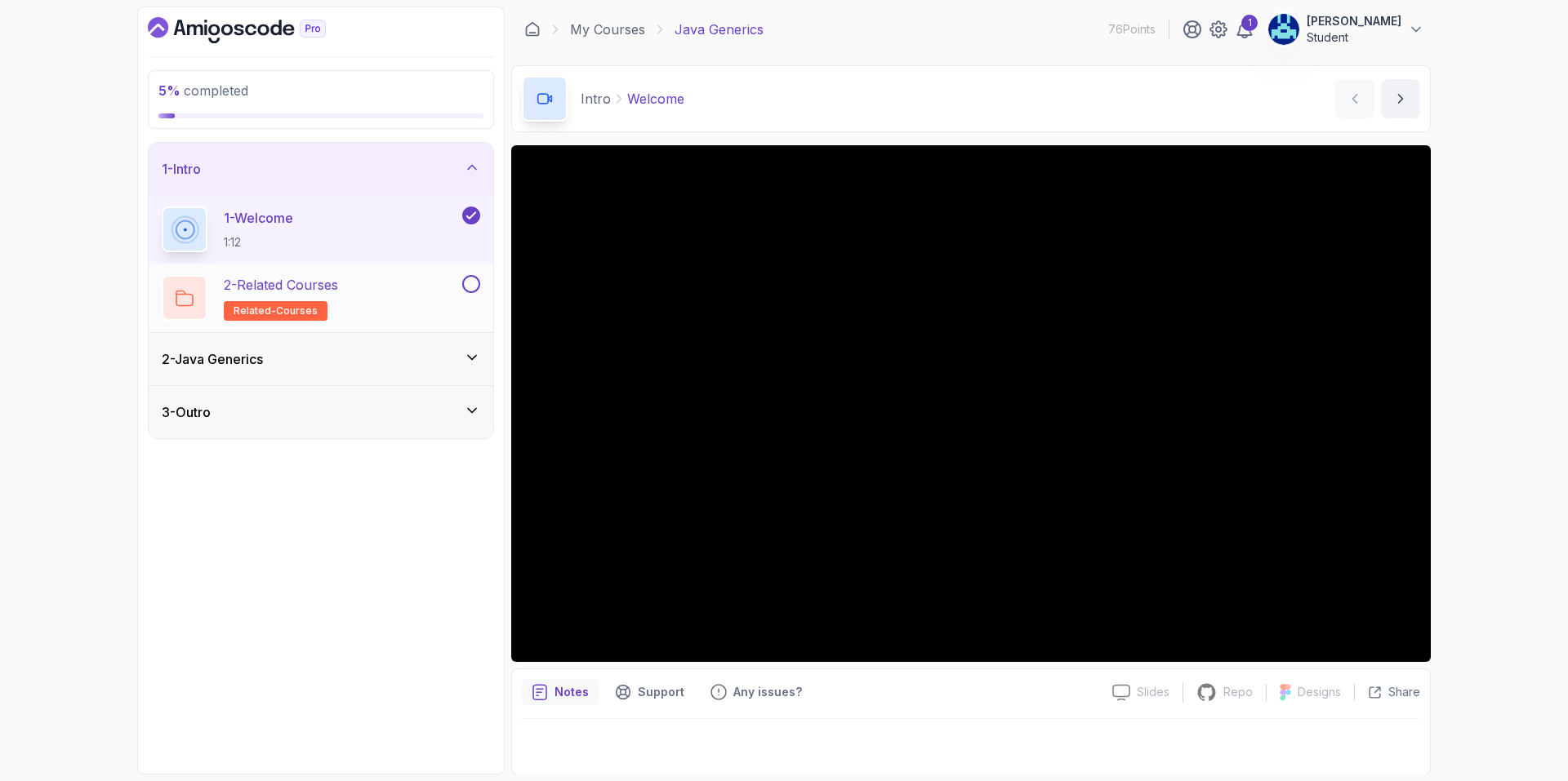
click at [423, 300] on div "2 - Related Courses related-courses" at bounding box center [310, 298] width 297 height 46
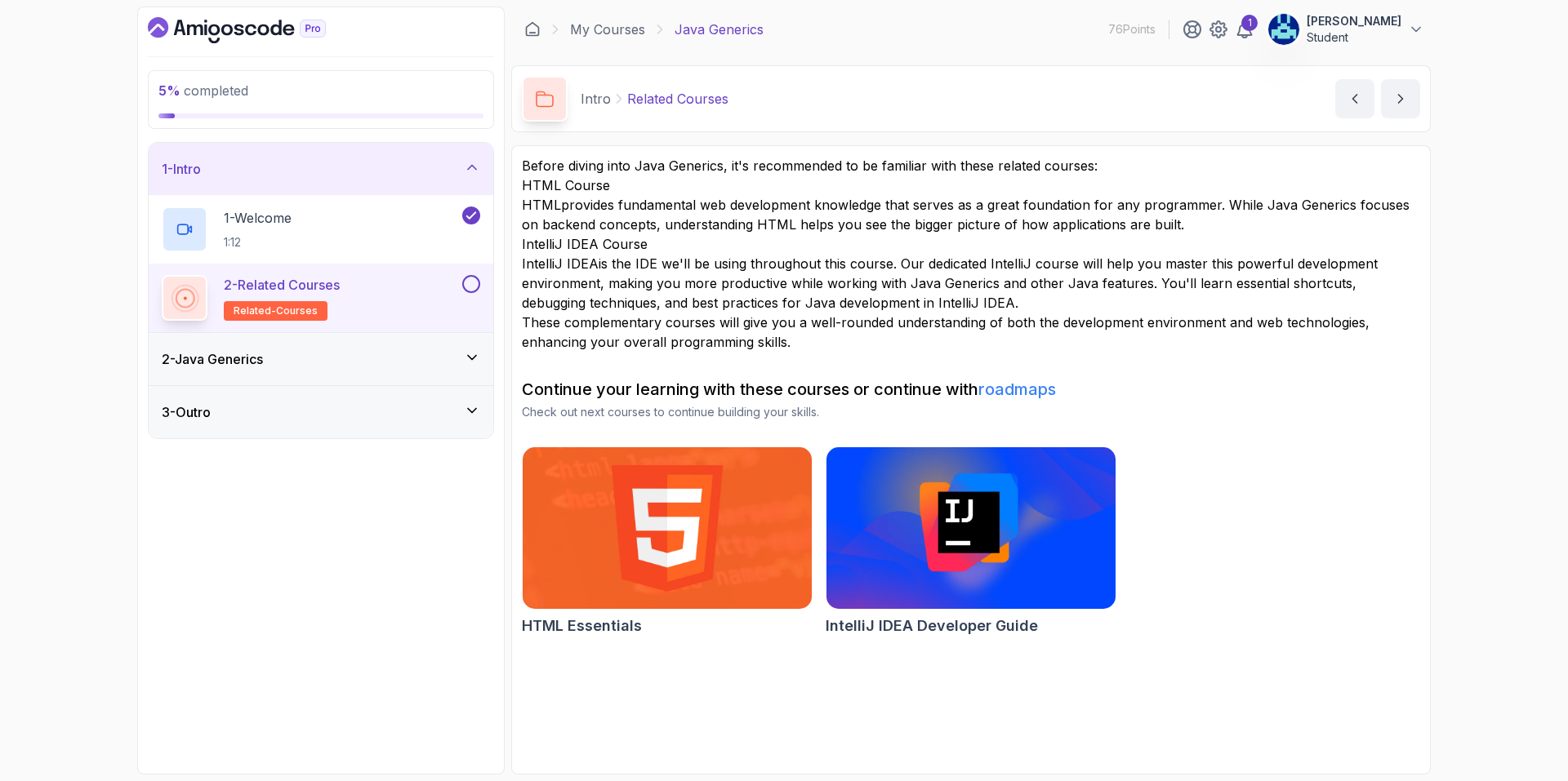
click at [478, 286] on button at bounding box center [471, 284] width 18 height 18
click at [395, 354] on div "2 - Java Generics" at bounding box center [321, 359] width 318 height 20
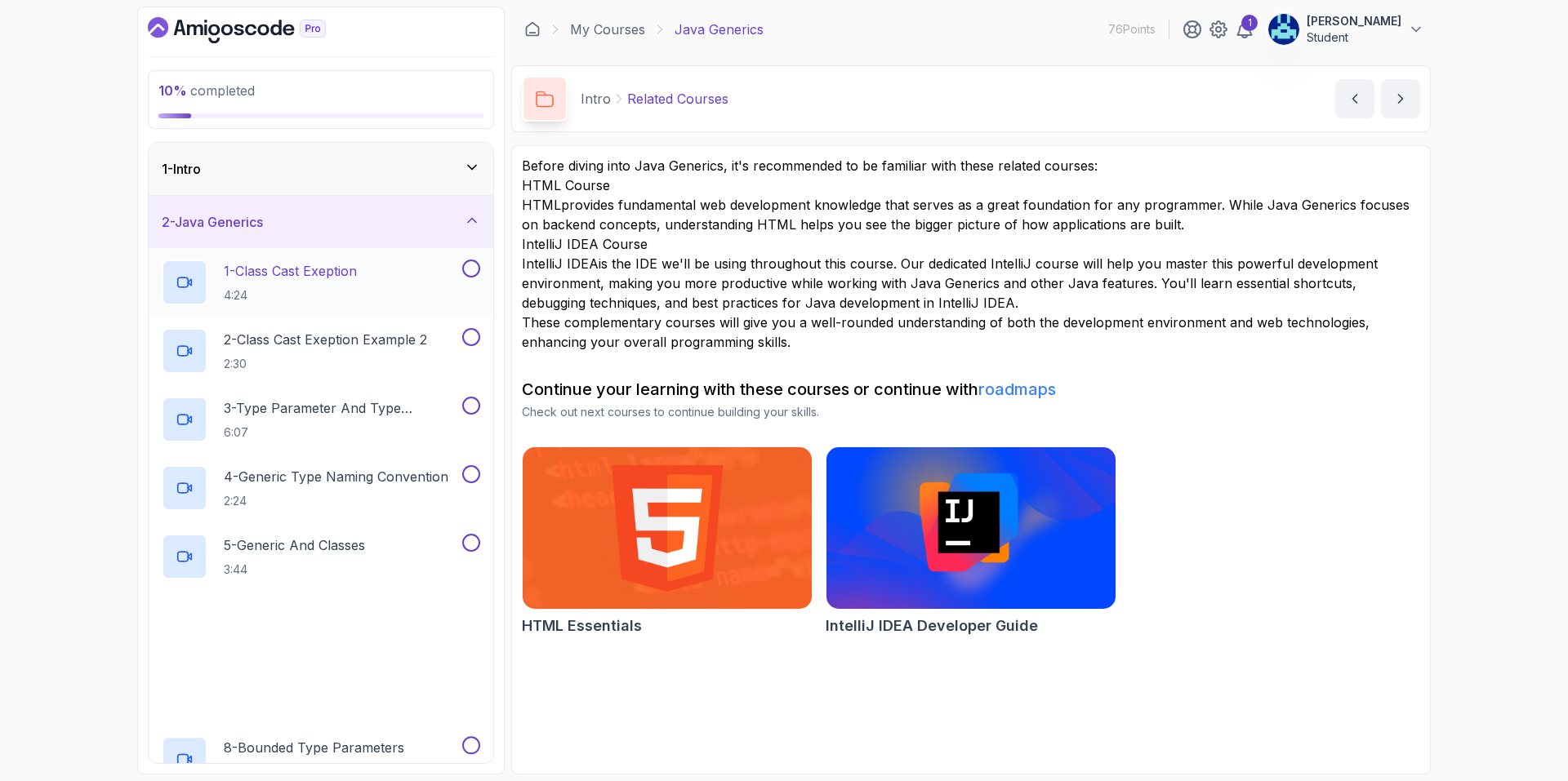
click at [301, 301] on p "4:24" at bounding box center [290, 295] width 133 height 16
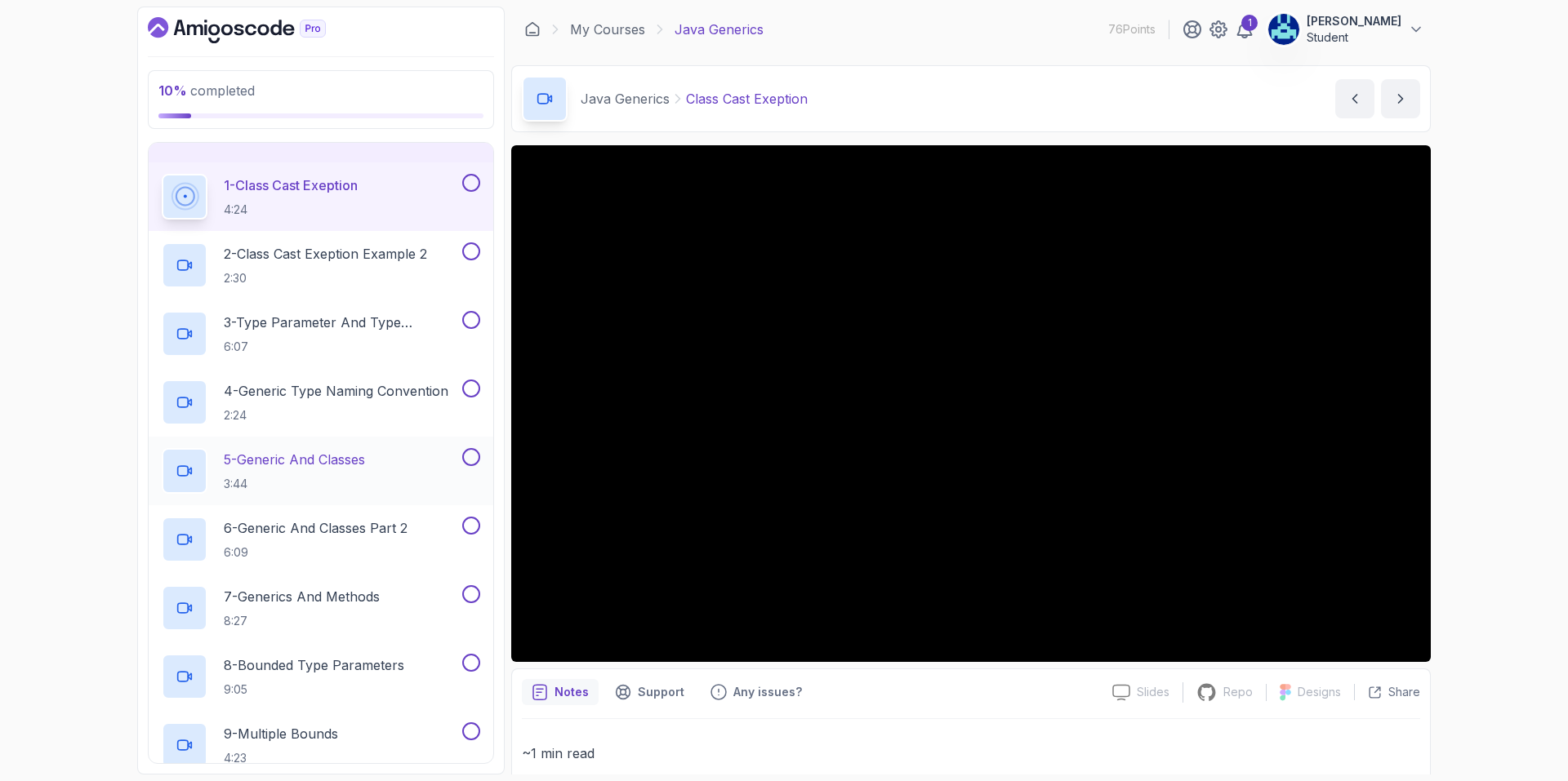
scroll to position [82, 0]
